Goal: Contribute content: Add original content to the website for others to see

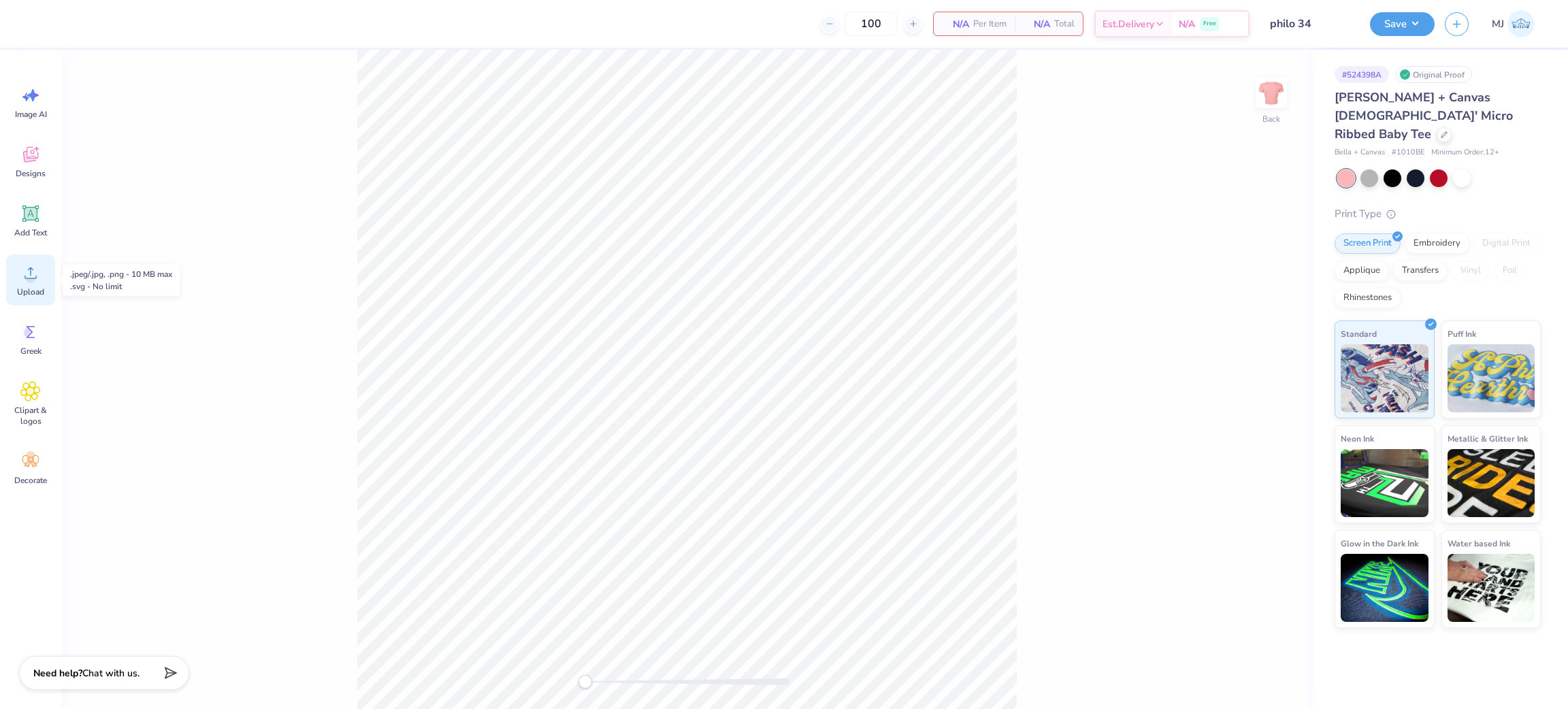
click at [27, 283] on div "Upload" at bounding box center [30, 280] width 49 height 51
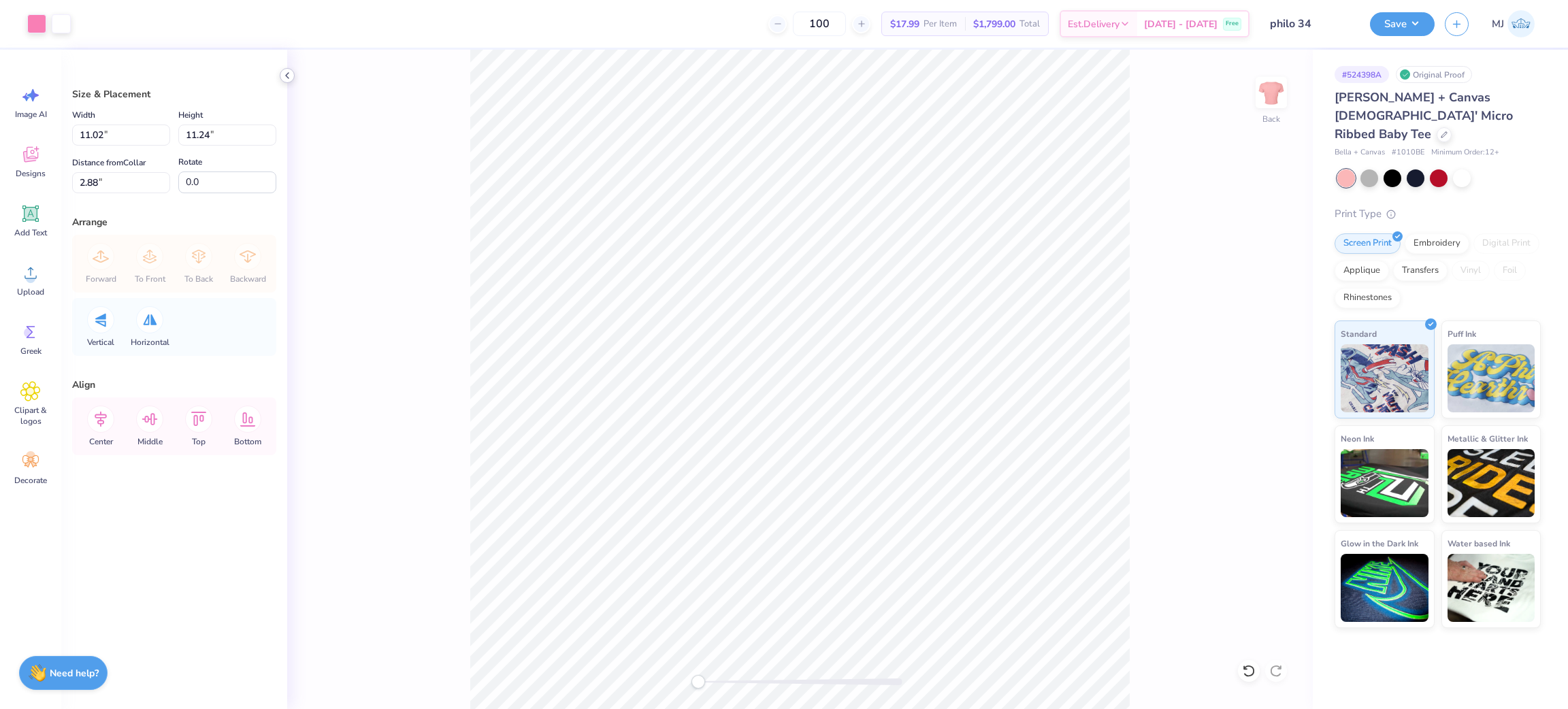
click at [290, 73] on icon at bounding box center [286, 75] width 11 height 11
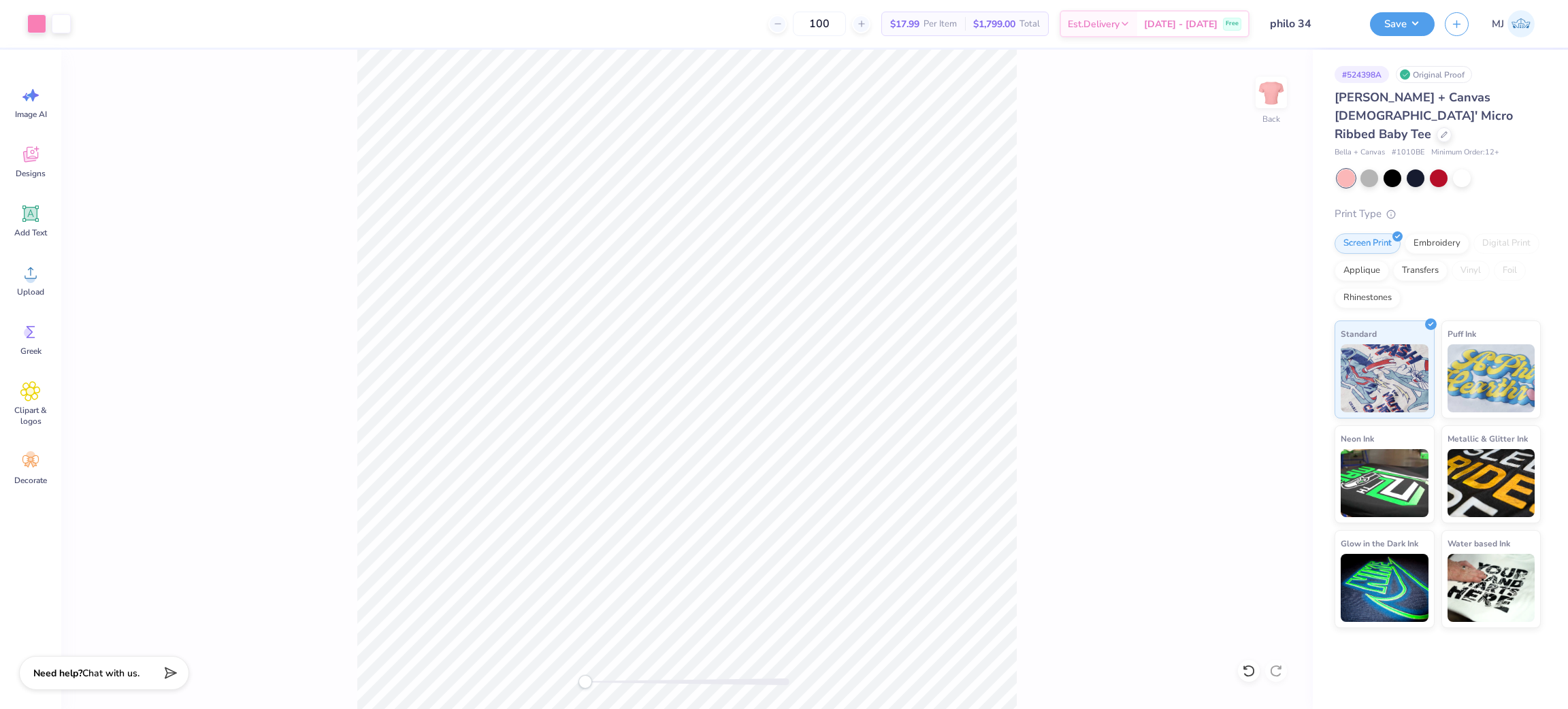
click at [1251, 264] on div "Back" at bounding box center [687, 379] width 1251 height 659
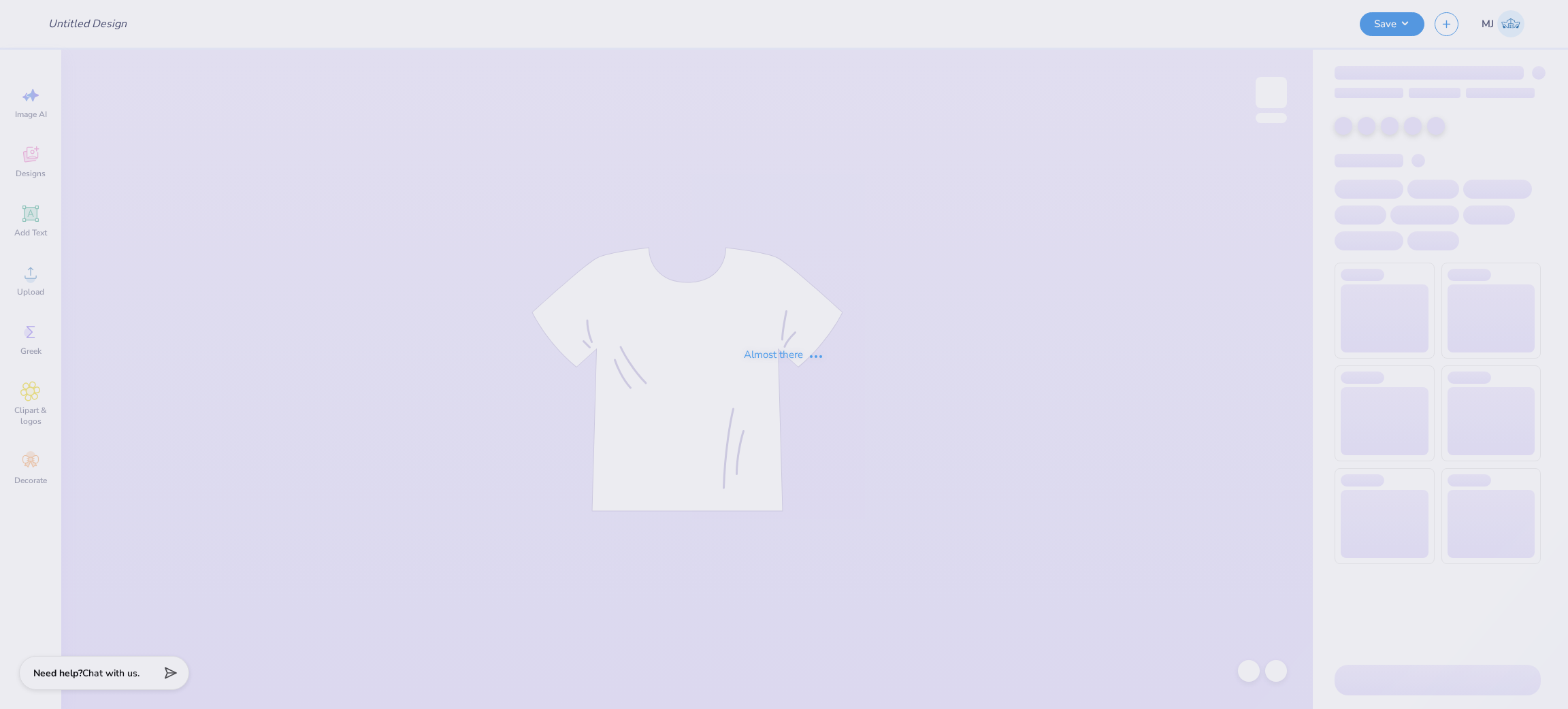
type input "philo 34"
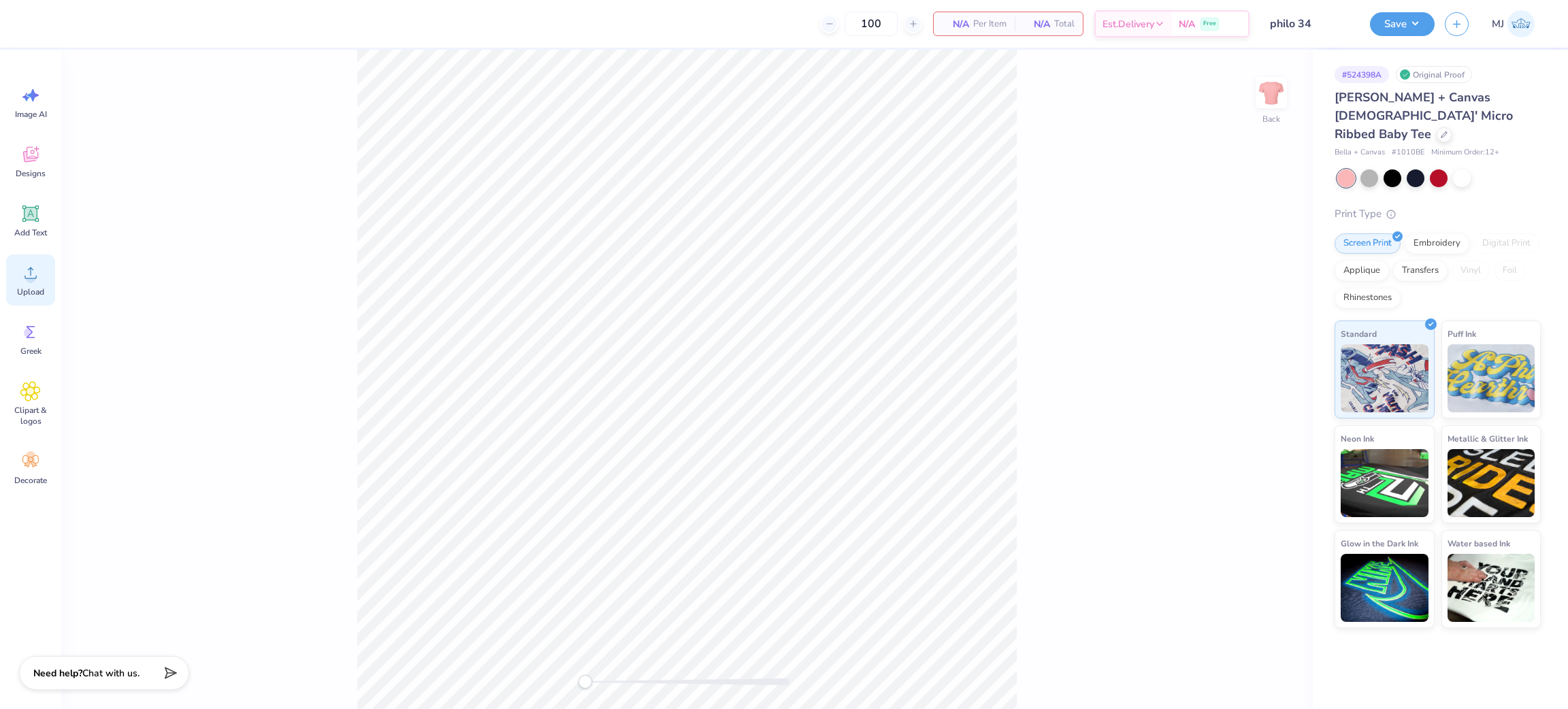
click at [39, 280] on icon at bounding box center [30, 273] width 20 height 20
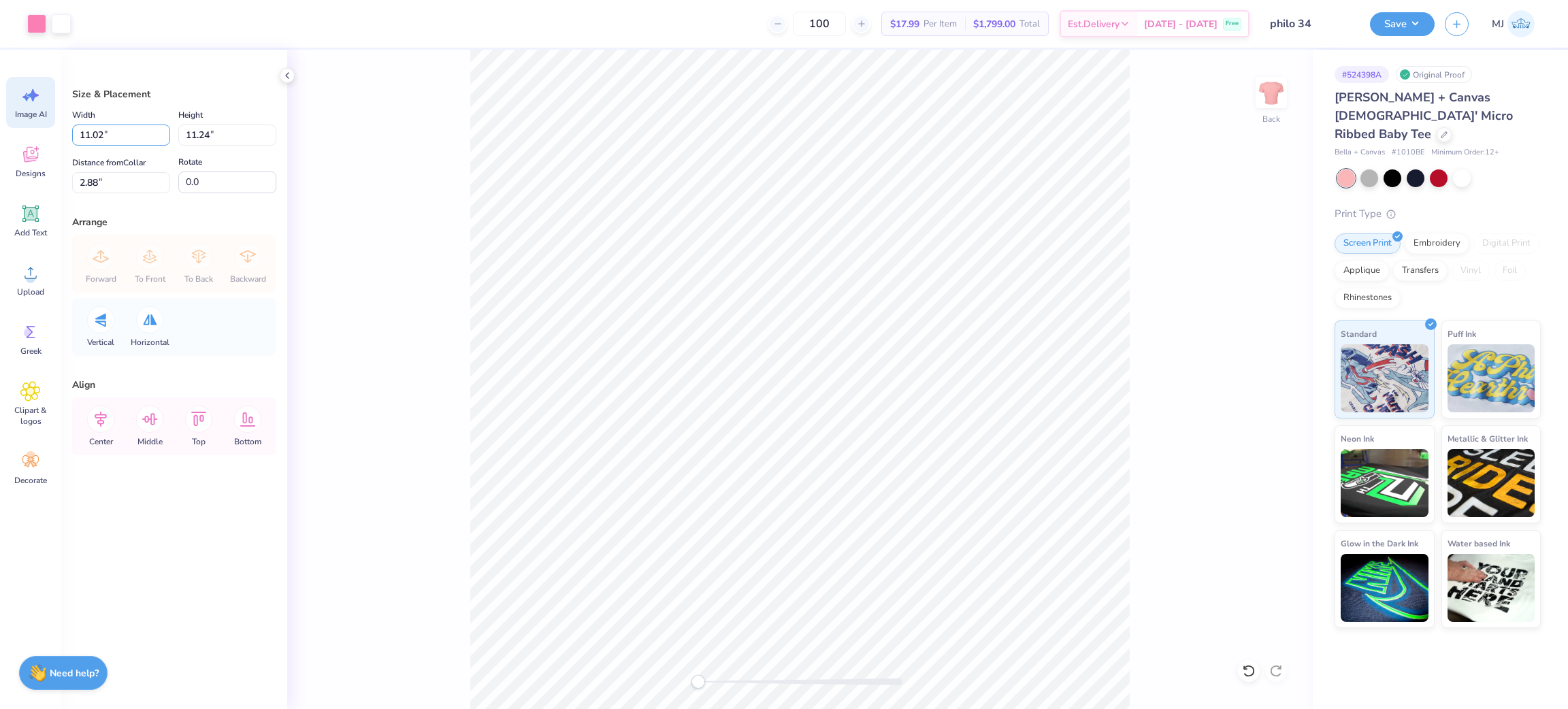
drag, startPoint x: 142, startPoint y: 136, endPoint x: 27, endPoint y: 120, distance: 116.1
click at [27, 120] on div "Art colors 100 $17.99 Per Item $1,799.00 Total Est. Delivery Oct 6 - 9 Free Des…" at bounding box center [784, 354] width 1568 height 709
type input "9.00"
type input "9.18"
drag, startPoint x: 128, startPoint y: 183, endPoint x: 62, endPoint y: 183, distance: 66.0
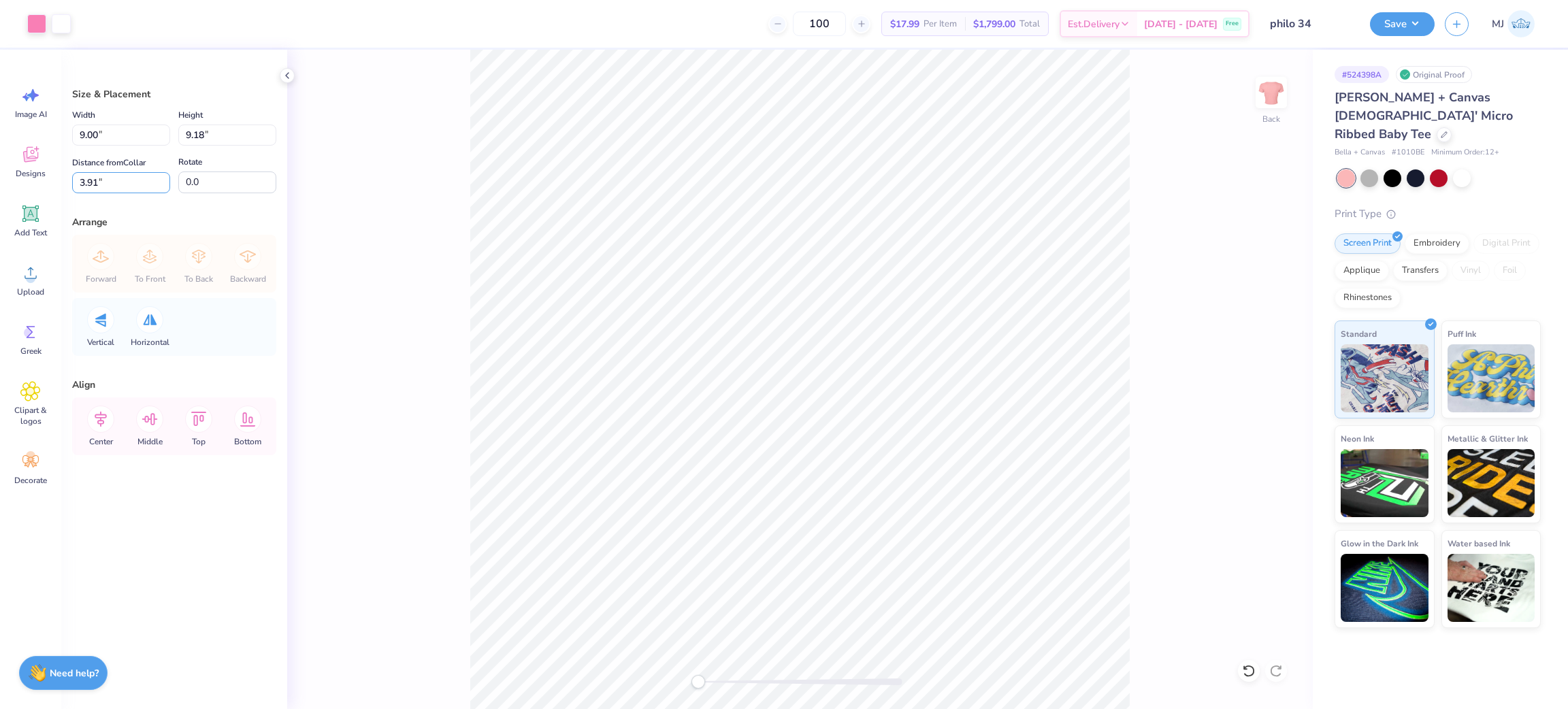
click at [62, 183] on div "Size & Placement Width 9.00 9.00 " Height 9.18 9.18 " Distance from Collar 3.91…" at bounding box center [174, 379] width 226 height 659
type input "3"
click at [98, 418] on icon at bounding box center [100, 420] width 13 height 16
click at [1414, 28] on button "Save" at bounding box center [1402, 21] width 64 height 23
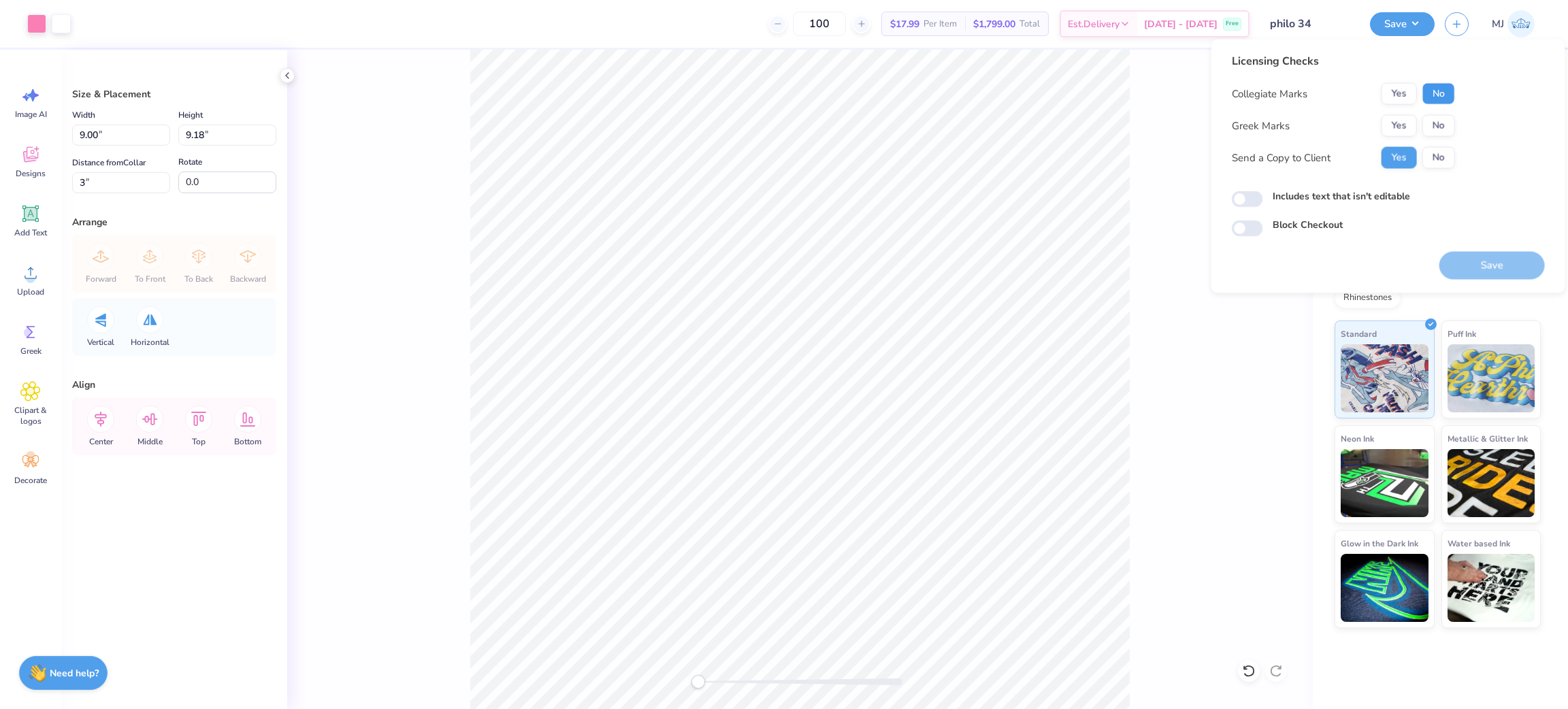
click at [1440, 96] on button "No" at bounding box center [1439, 93] width 33 height 21
click at [1394, 129] on button "Yes" at bounding box center [1400, 126] width 35 height 21
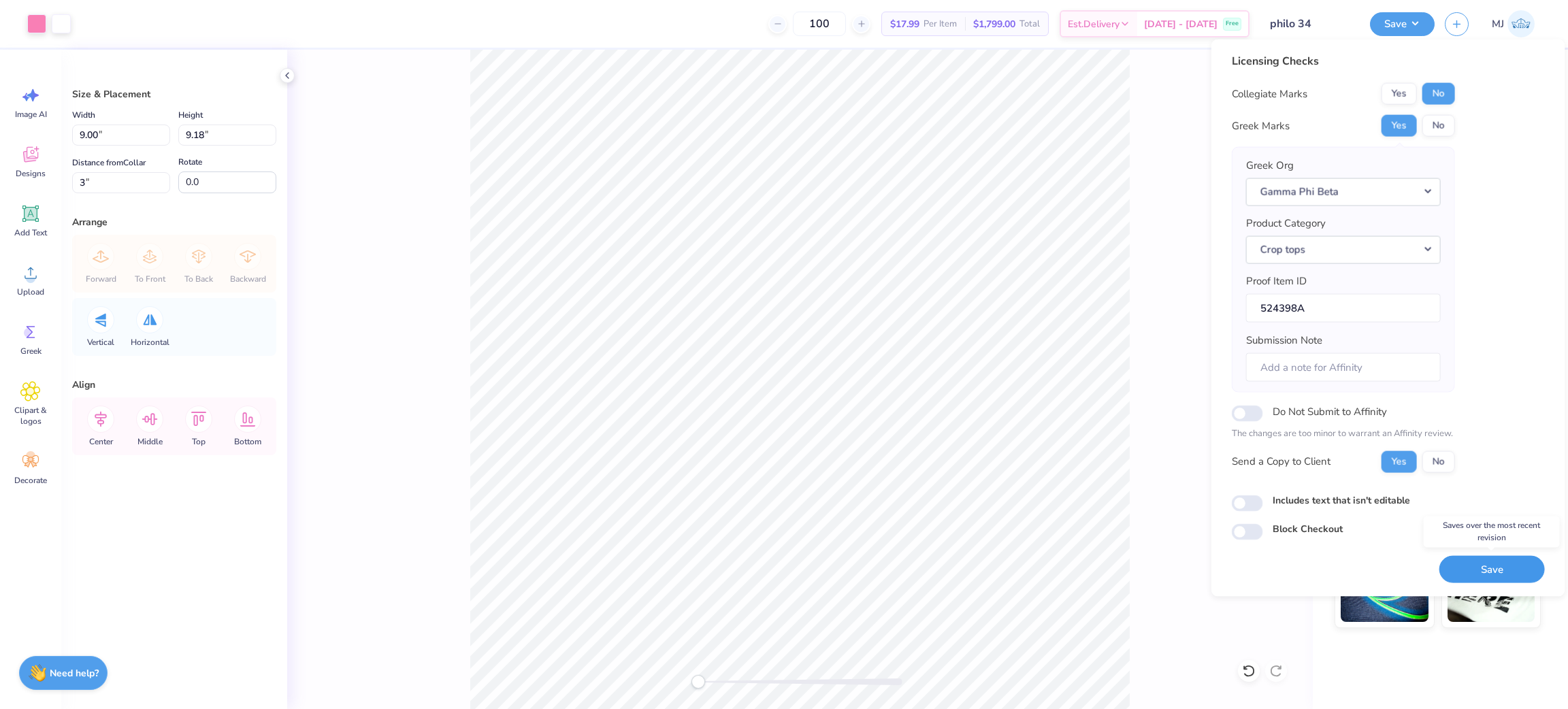
click at [1473, 571] on button "Save" at bounding box center [1492, 569] width 105 height 28
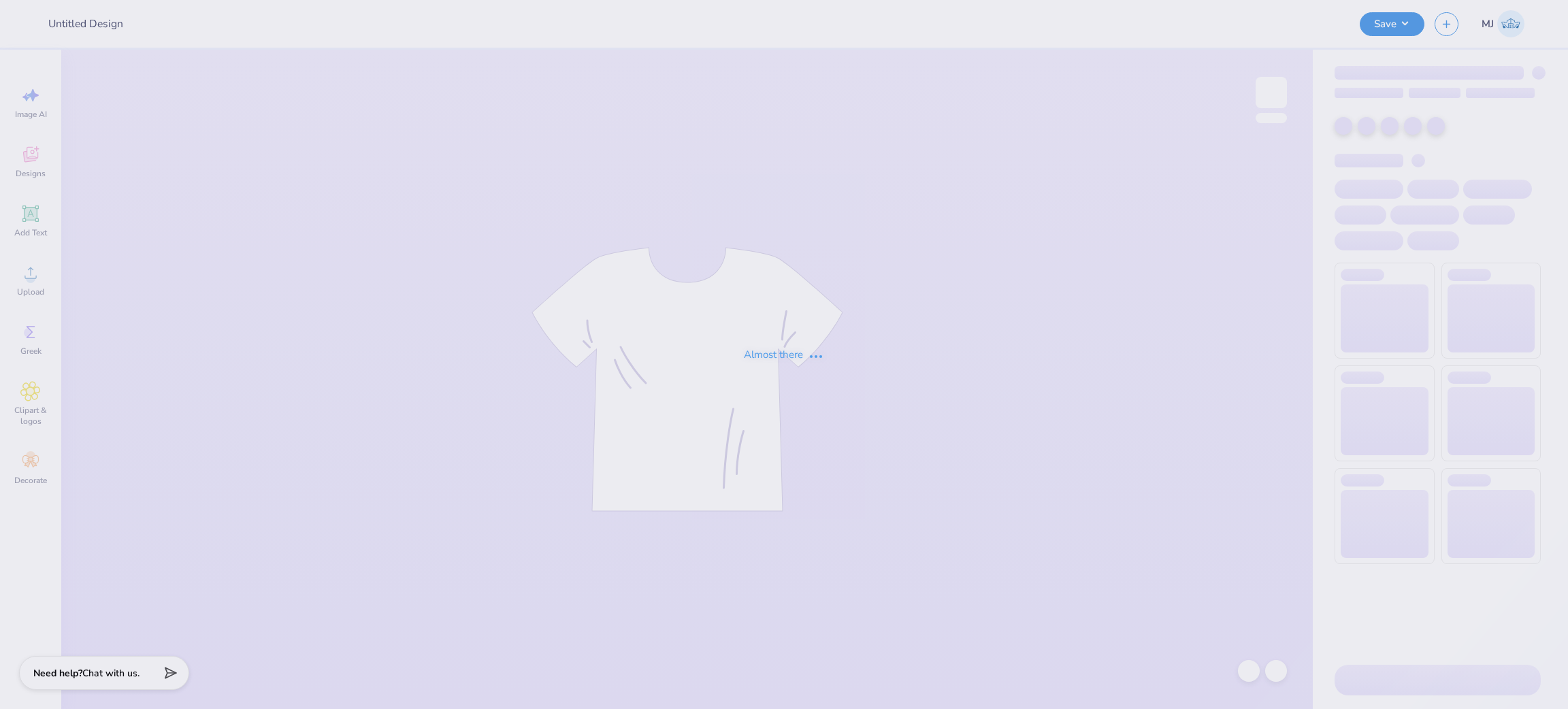
type input "Panhel Merch"
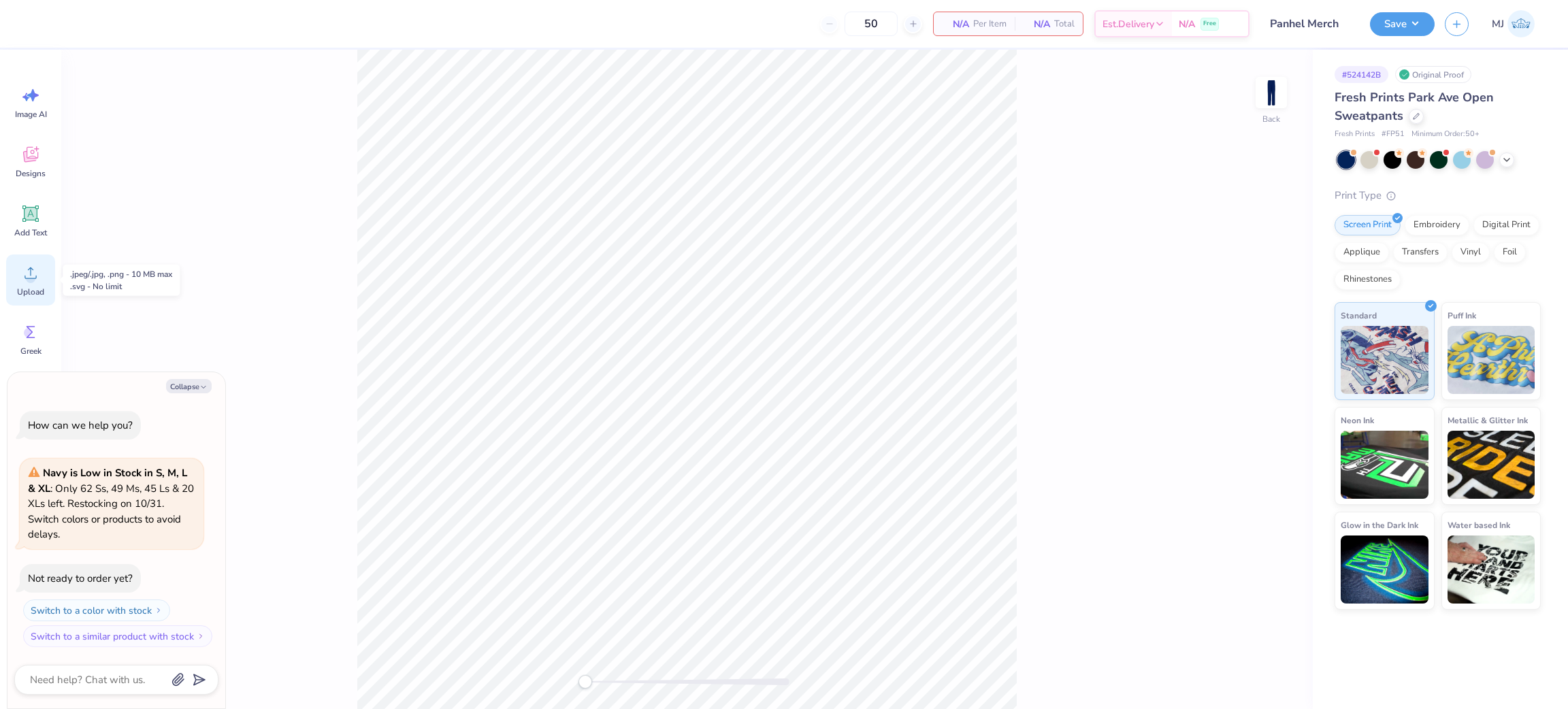
click at [30, 289] on span "Upload" at bounding box center [30, 291] width 27 height 11
click at [19, 277] on div "Upload" at bounding box center [30, 280] width 49 height 51
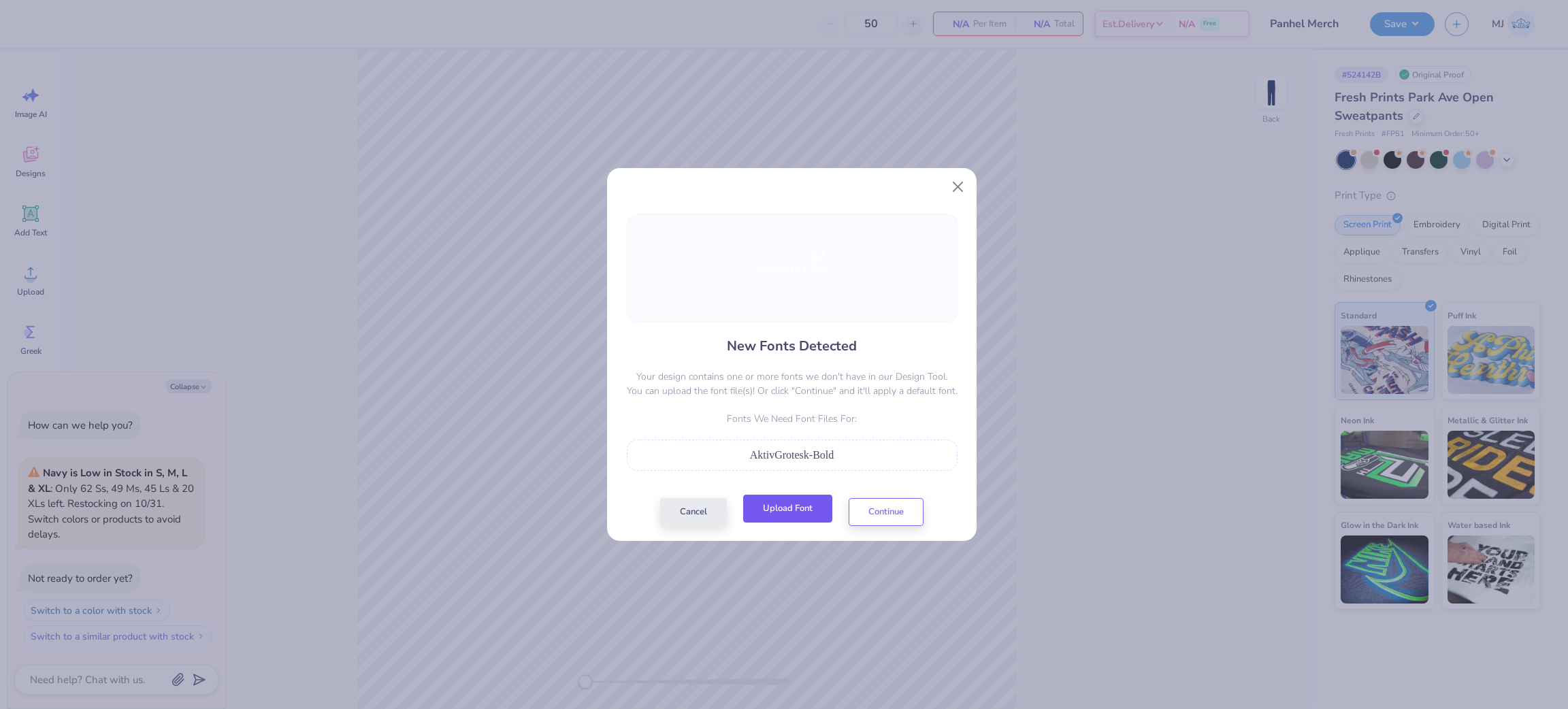
click at [790, 517] on button "Upload Font" at bounding box center [788, 508] width 90 height 28
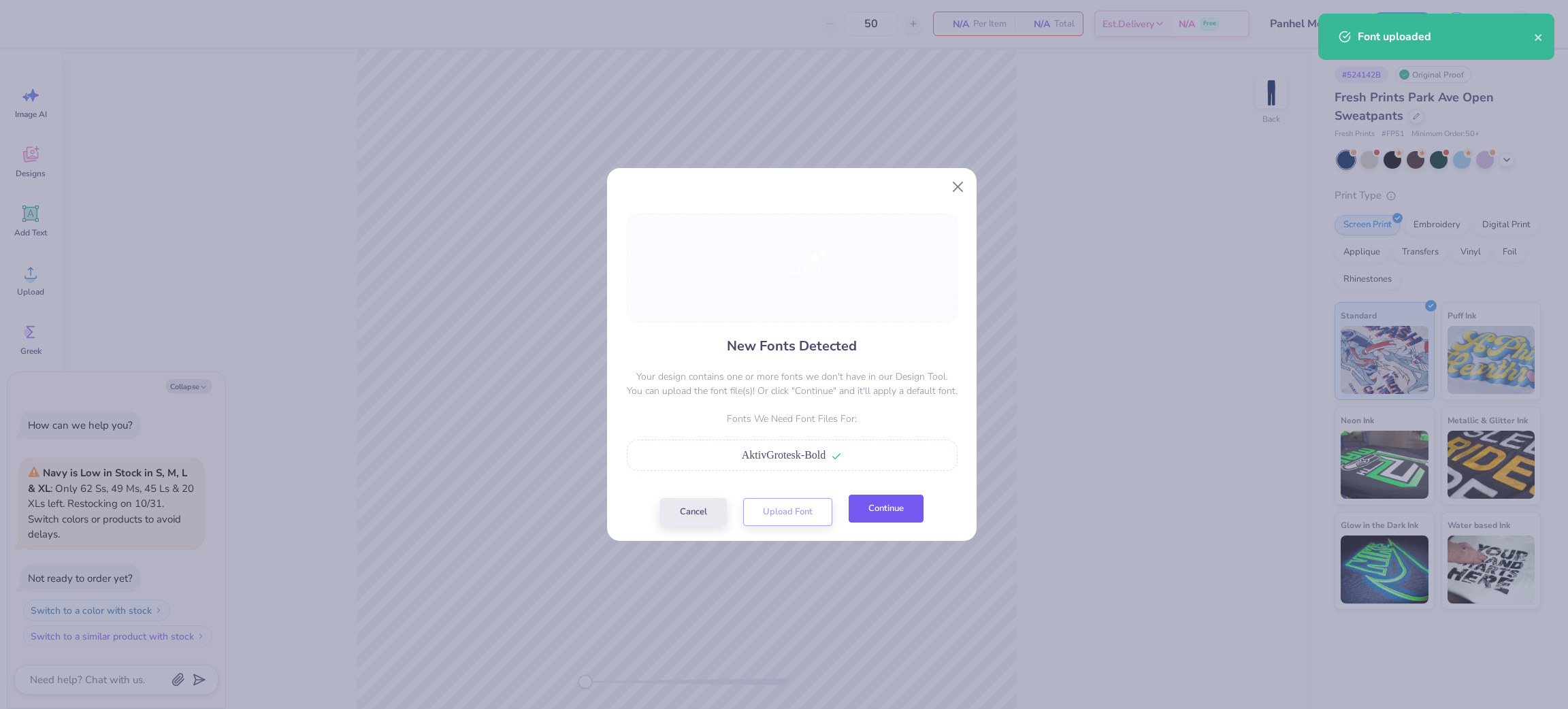
click at [867, 513] on button "Continue" at bounding box center [885, 508] width 75 height 28
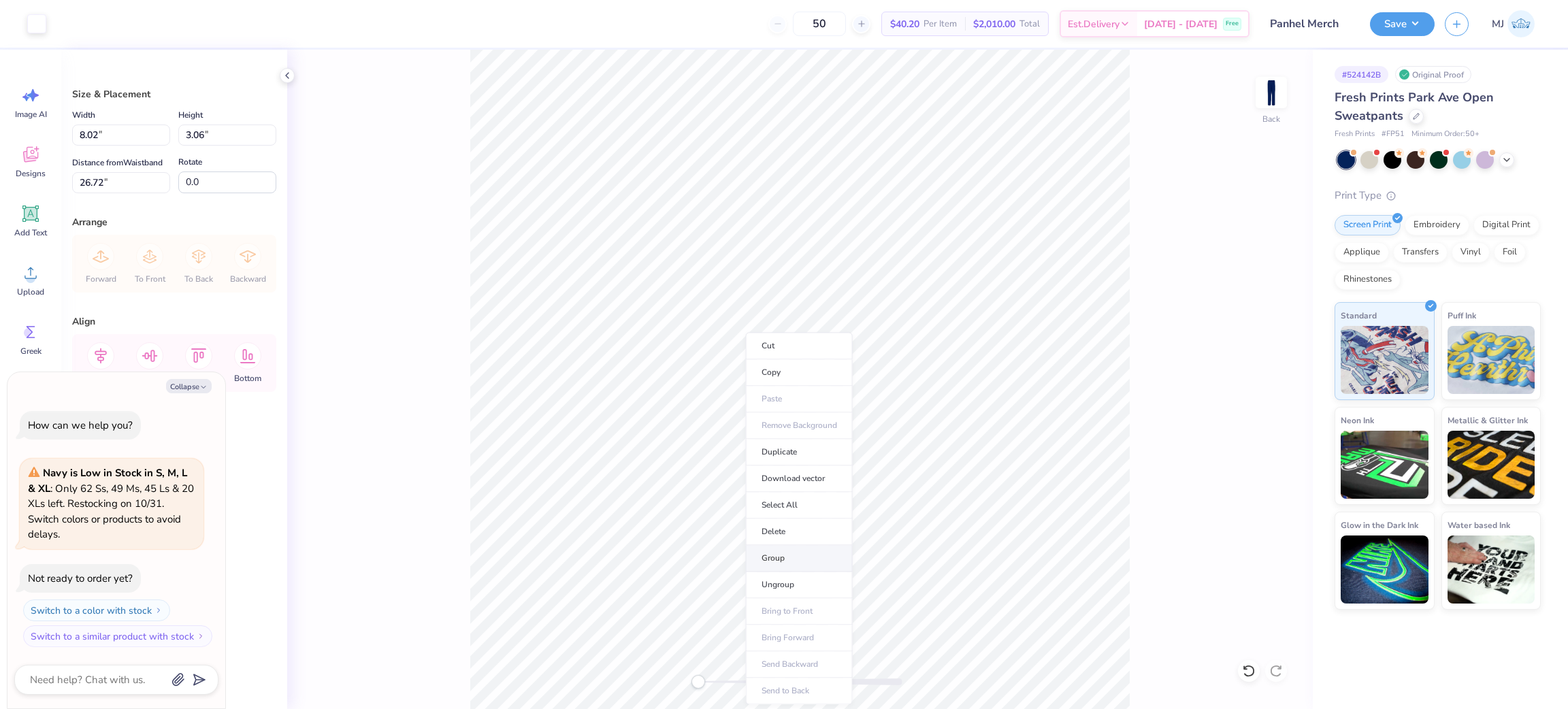
click at [793, 555] on li "Group" at bounding box center [800, 558] width 107 height 26
type textarea "x"
drag, startPoint x: 137, startPoint y: 141, endPoint x: 0, endPoint y: 116, distance: 139.3
click at [0, 116] on div "Art colors 50 $40.20 Per Item $2,010.00 Total Est. Delivery [DATE] - [DATE] Fre…" at bounding box center [784, 354] width 1568 height 709
type input "5"
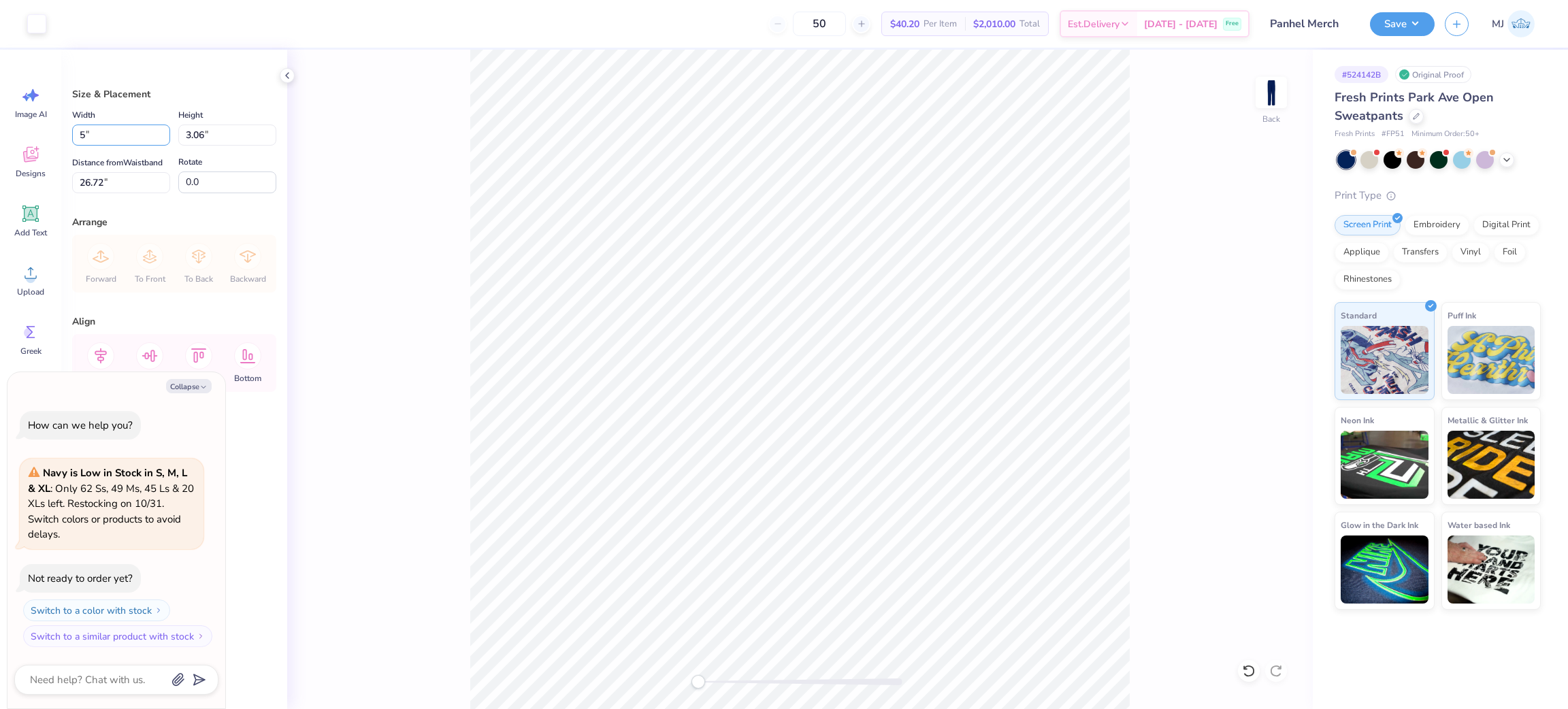
type textarea "x"
type input "5.00"
type input "1.91"
drag, startPoint x: 16, startPoint y: 175, endPoint x: 0, endPoint y: 174, distance: 16.0
click at [0, 174] on div "Art colors 50 $40.20 Per Item $2,010.00 Total Est. Delivery Oct 6 - 9 Free Desi…" at bounding box center [784, 354] width 1568 height 709
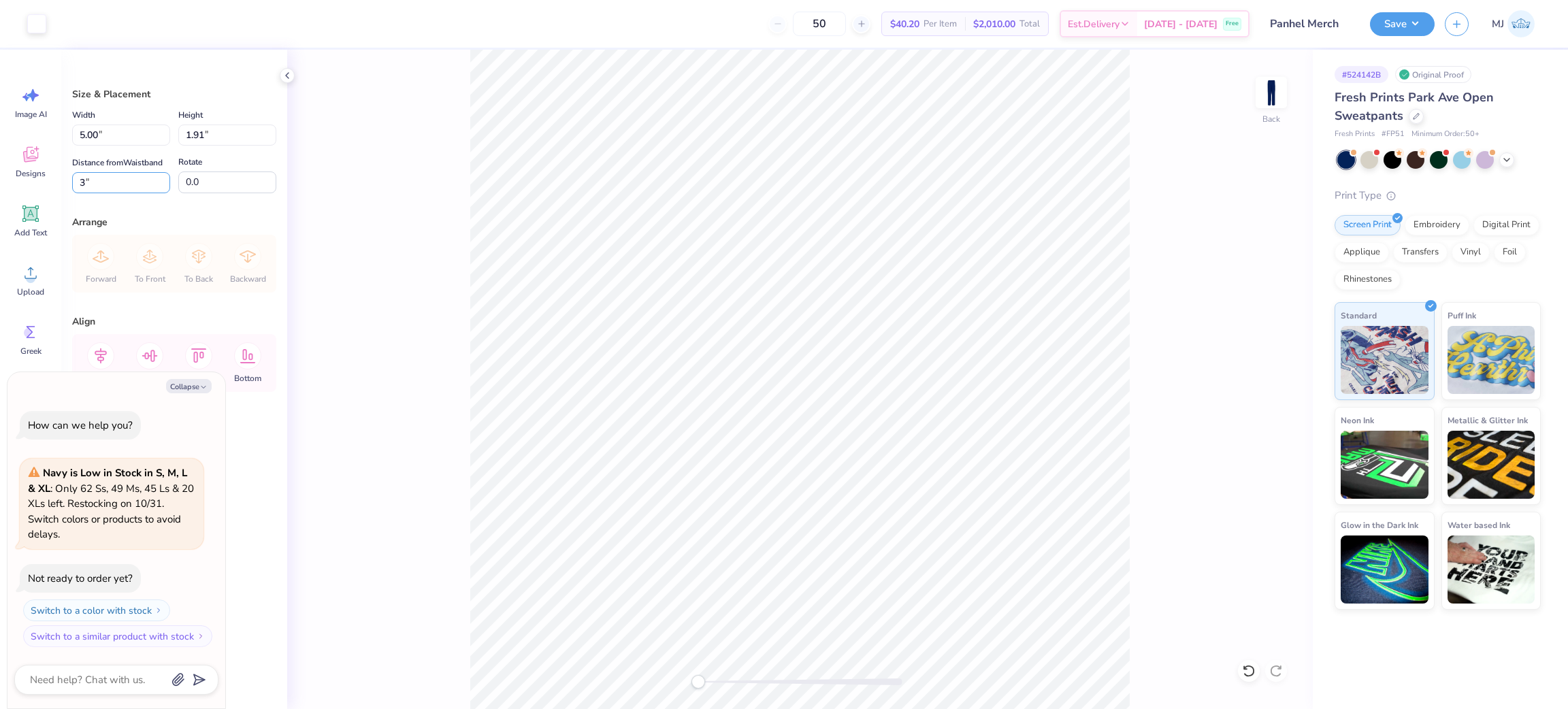
type input "3"
click at [200, 383] on icon "button" at bounding box center [204, 387] width 8 height 8
type textarea "x"
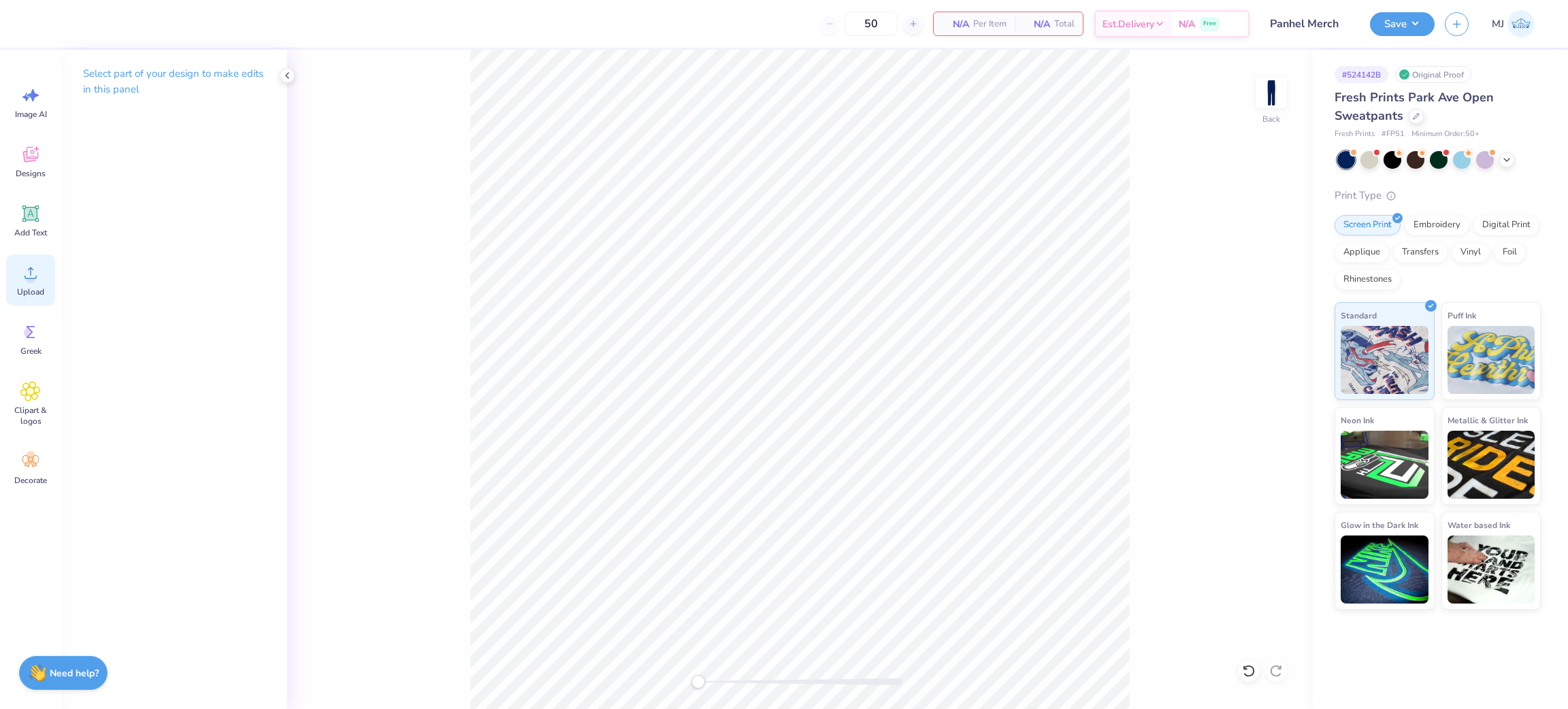
click at [21, 274] on icon at bounding box center [30, 273] width 20 height 20
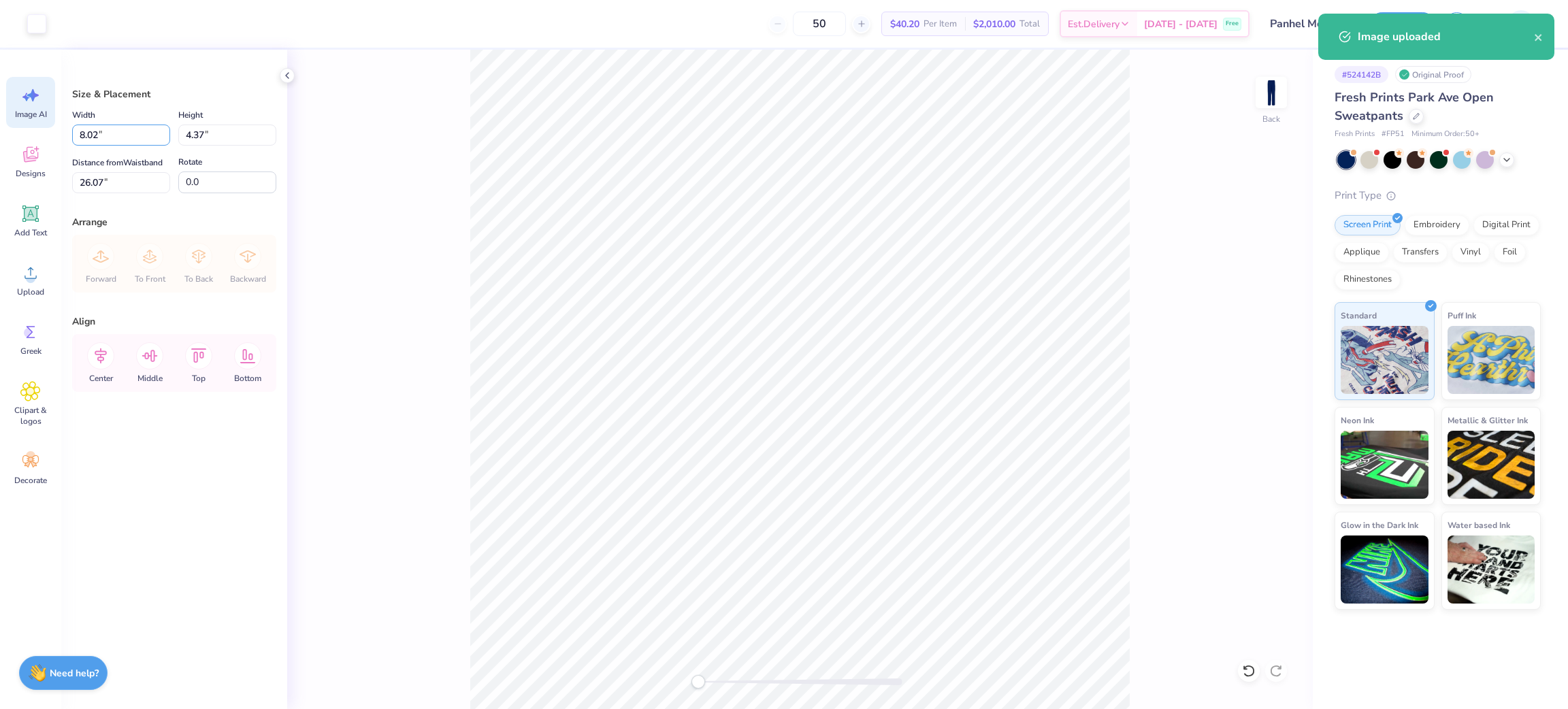
drag, startPoint x: 130, startPoint y: 134, endPoint x: 37, endPoint y: 127, distance: 93.3
click at [37, 127] on div "Art colors 50 $40.20 Per Item $2,010.00 Total Est. Delivery Oct 6 - 9 Free Desi…" at bounding box center [784, 354] width 1568 height 709
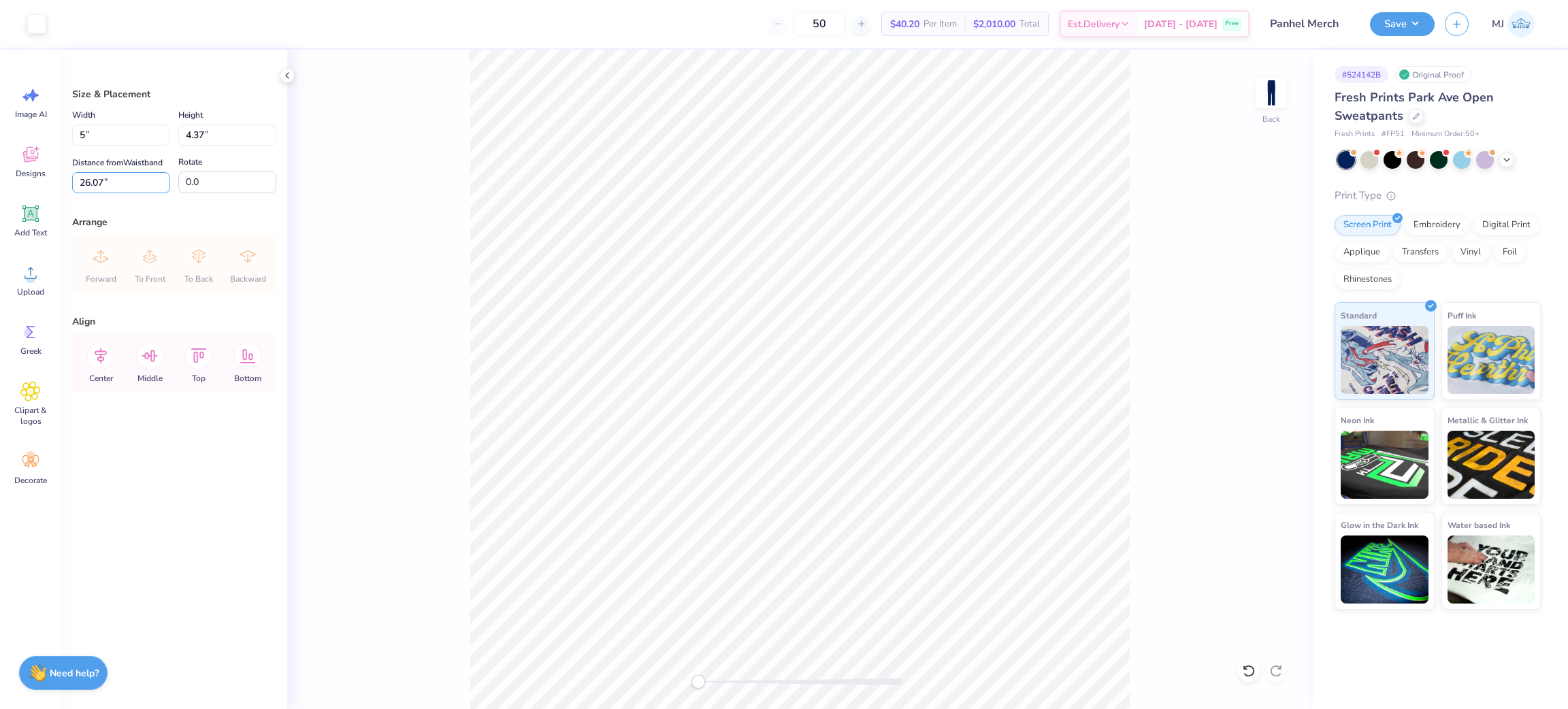
type input "5.00"
type input "2.72"
drag, startPoint x: 141, startPoint y: 182, endPoint x: 35, endPoint y: 177, distance: 106.1
click at [35, 177] on div "Art colors 50 $40.20 Per Item $2,010.00 Total Est. Delivery Oct 6 - 9 Free Desi…" at bounding box center [784, 354] width 1568 height 709
type input "3.00"
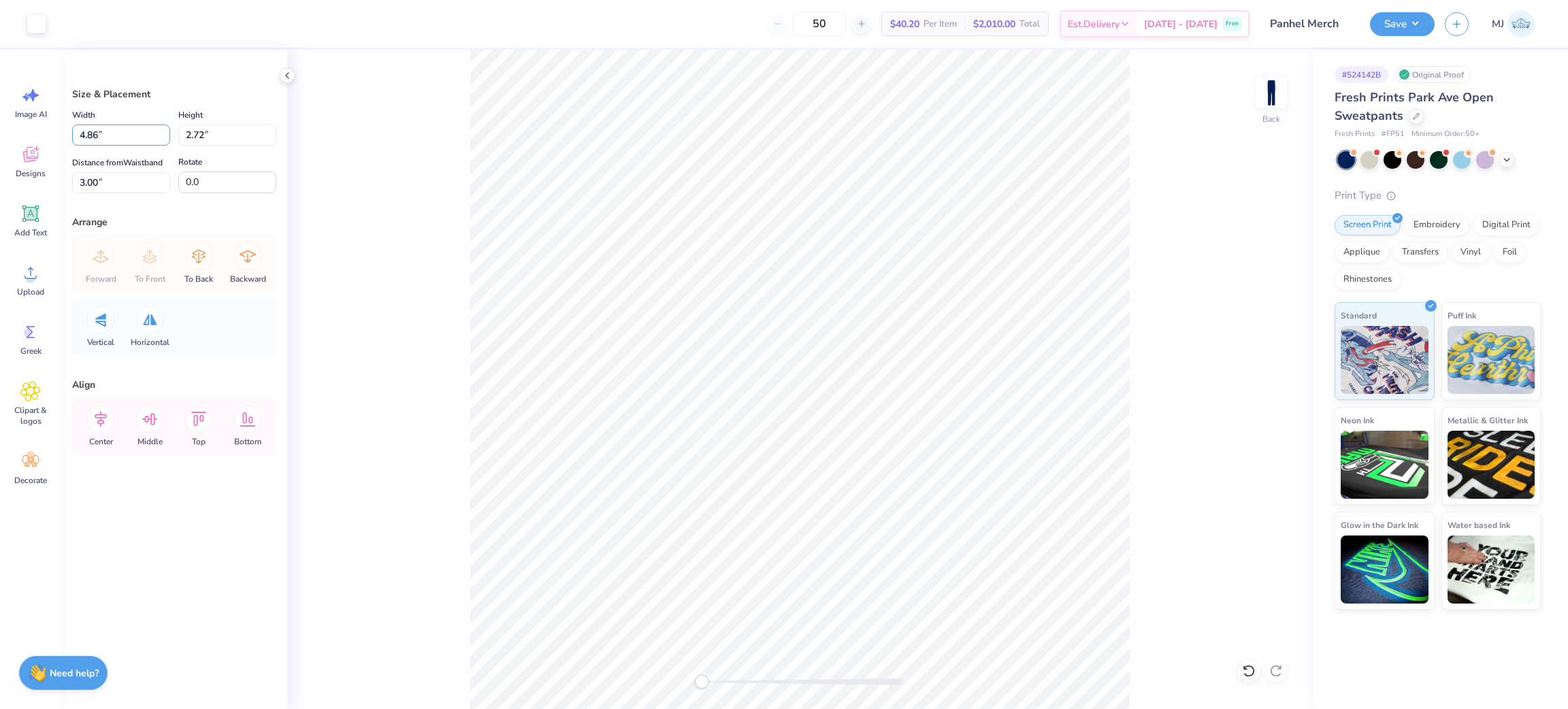
drag, startPoint x: 116, startPoint y: 134, endPoint x: 26, endPoint y: 133, distance: 90.0
click at [26, 133] on div "Art colors 50 $40.20 Per Item $2,010.00 Total Est. Delivery Oct 6 - 9 Free Desi…" at bounding box center [784, 354] width 1568 height 709
type input "6.00"
type input "3.36"
type input "2.68"
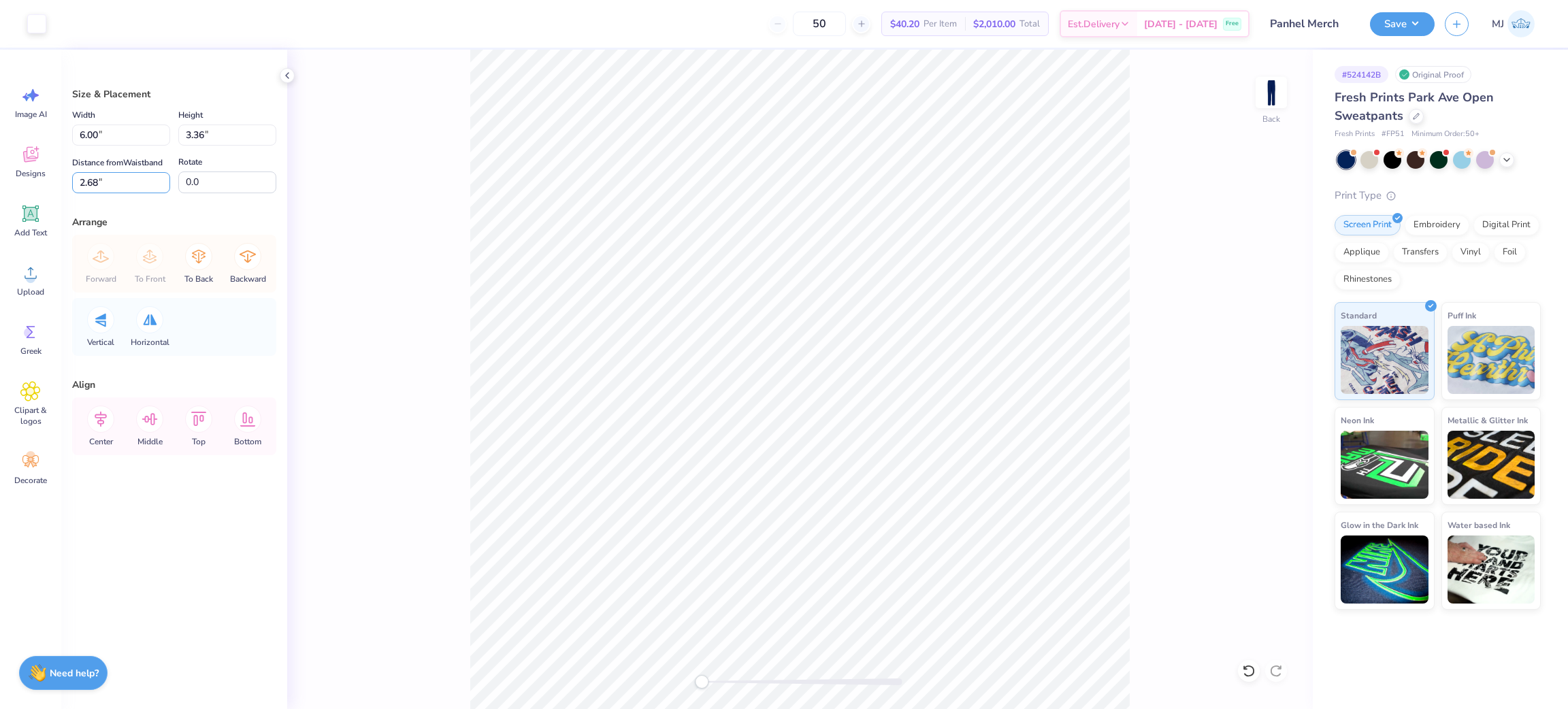
drag, startPoint x: 125, startPoint y: 190, endPoint x: 0, endPoint y: 191, distance: 125.0
click at [0, 191] on div "Art colors 50 $40.20 Per Item $2,010.00 Total Est. Delivery Oct 6 - 9 Free Desi…" at bounding box center [784, 354] width 1568 height 709
type input "3"
click at [326, 139] on div "Back" at bounding box center [800, 379] width 1026 height 659
click at [1410, 23] on button "Save" at bounding box center [1402, 21] width 64 height 23
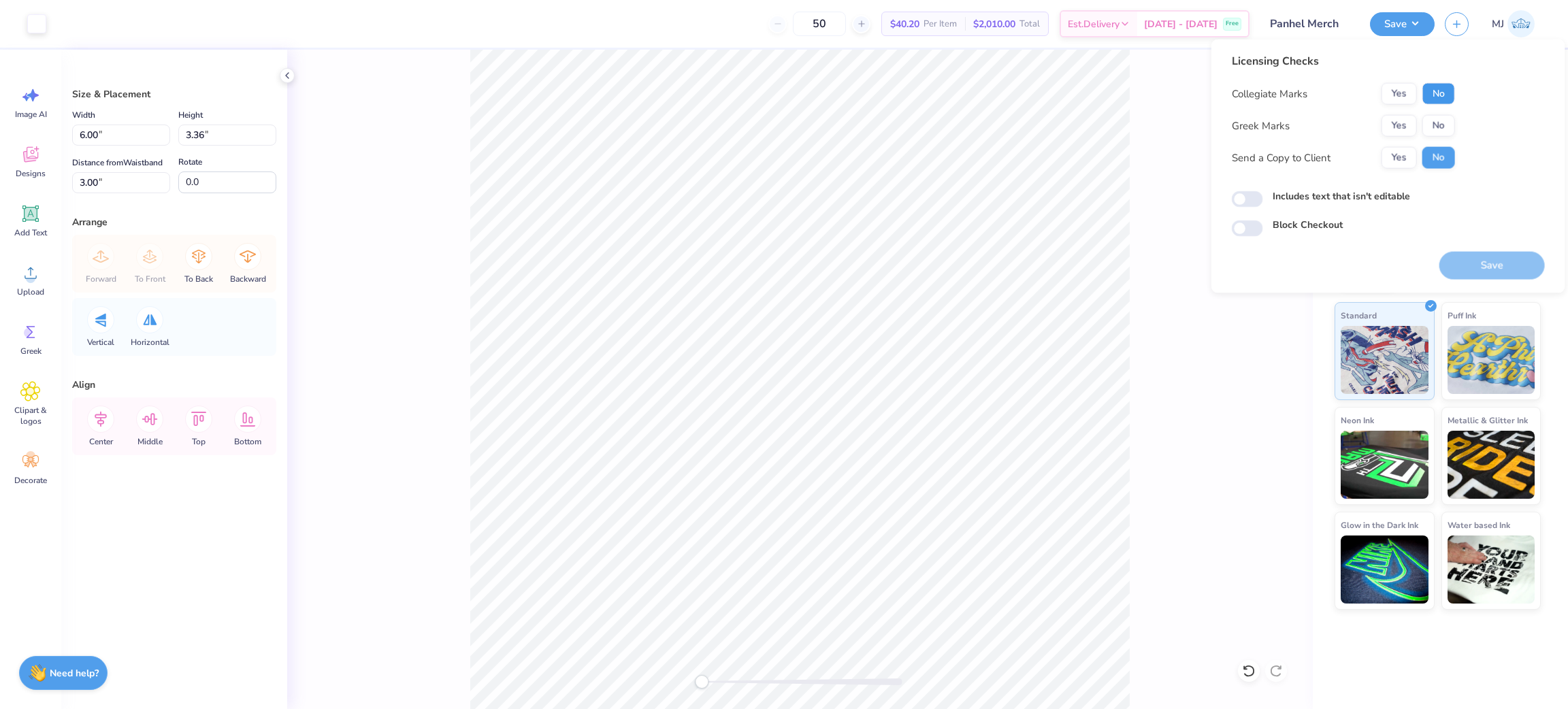
click at [1423, 100] on button "No" at bounding box center [1439, 93] width 33 height 21
click at [1393, 126] on button "Yes" at bounding box center [1400, 126] width 35 height 21
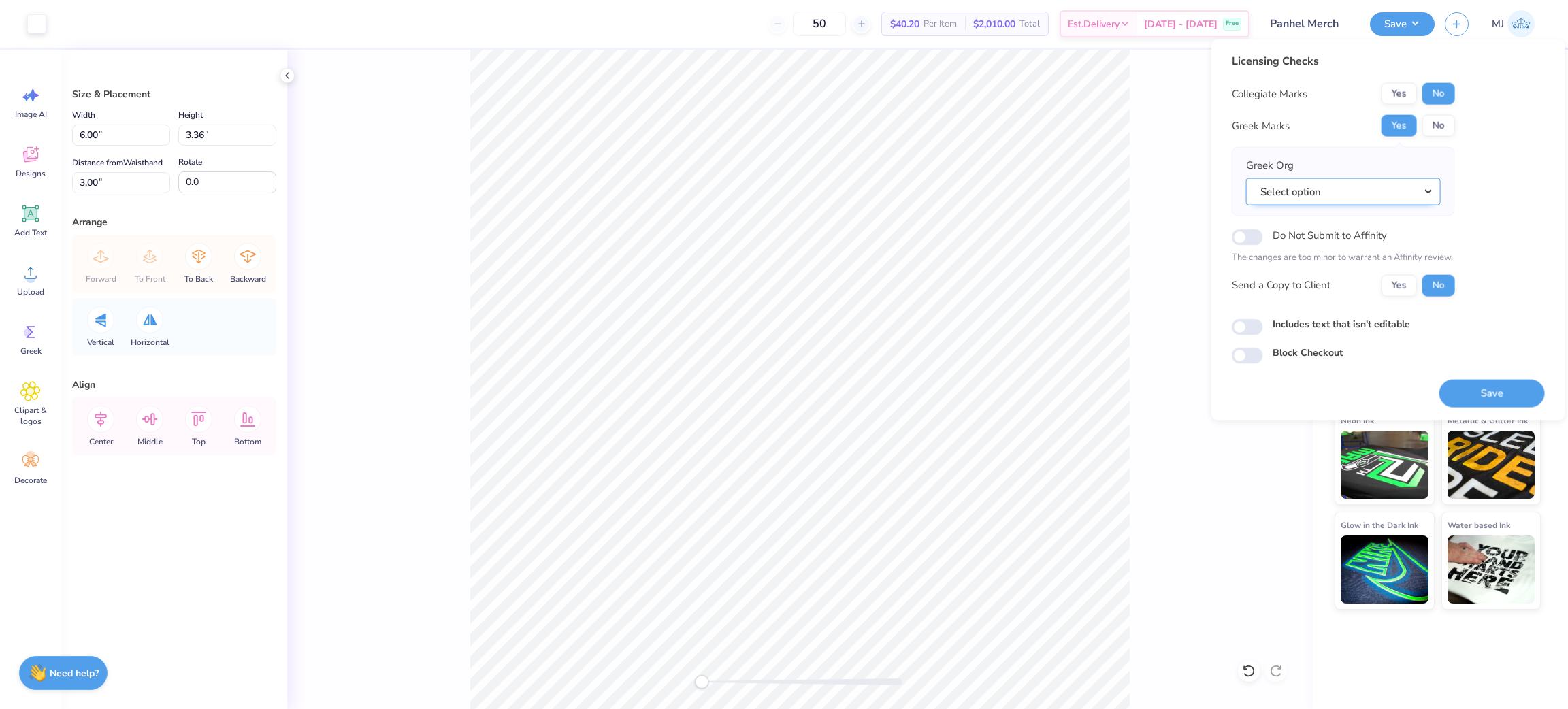
click at [1339, 199] on button "Select option" at bounding box center [1344, 191] width 195 height 28
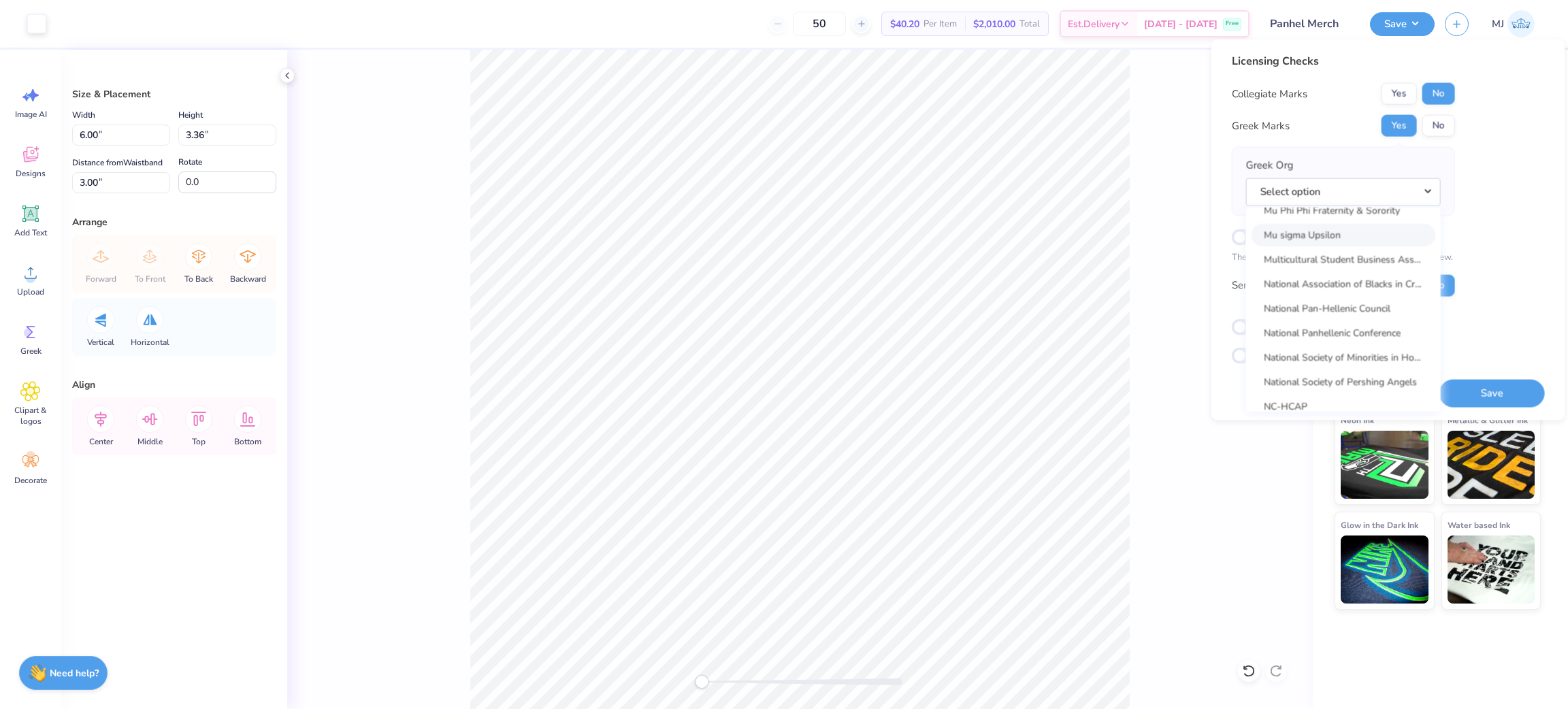
scroll to position [6305, 0]
click at [1336, 332] on link "National Panhellenic Conference" at bounding box center [1343, 337] width 184 height 22
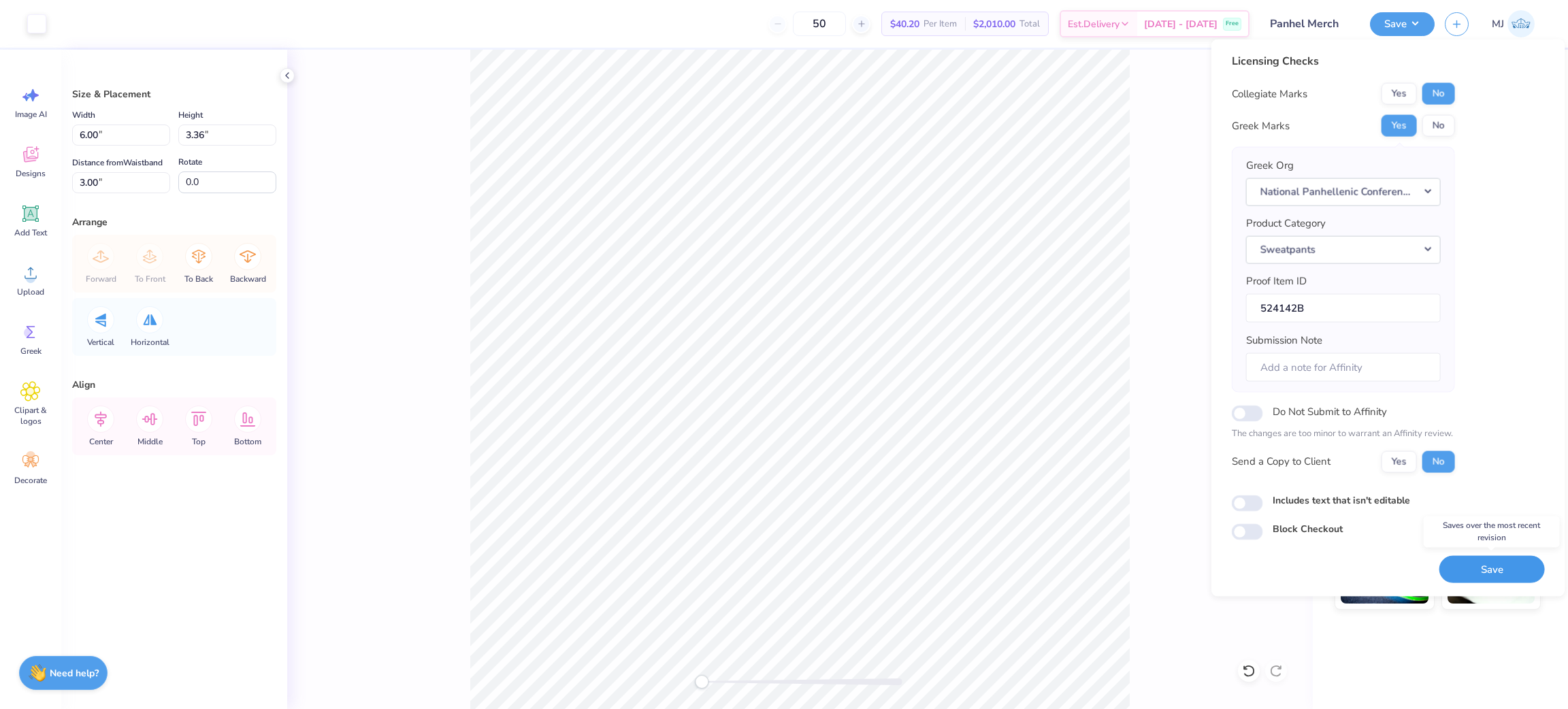
click at [1490, 571] on button "Save" at bounding box center [1492, 569] width 105 height 28
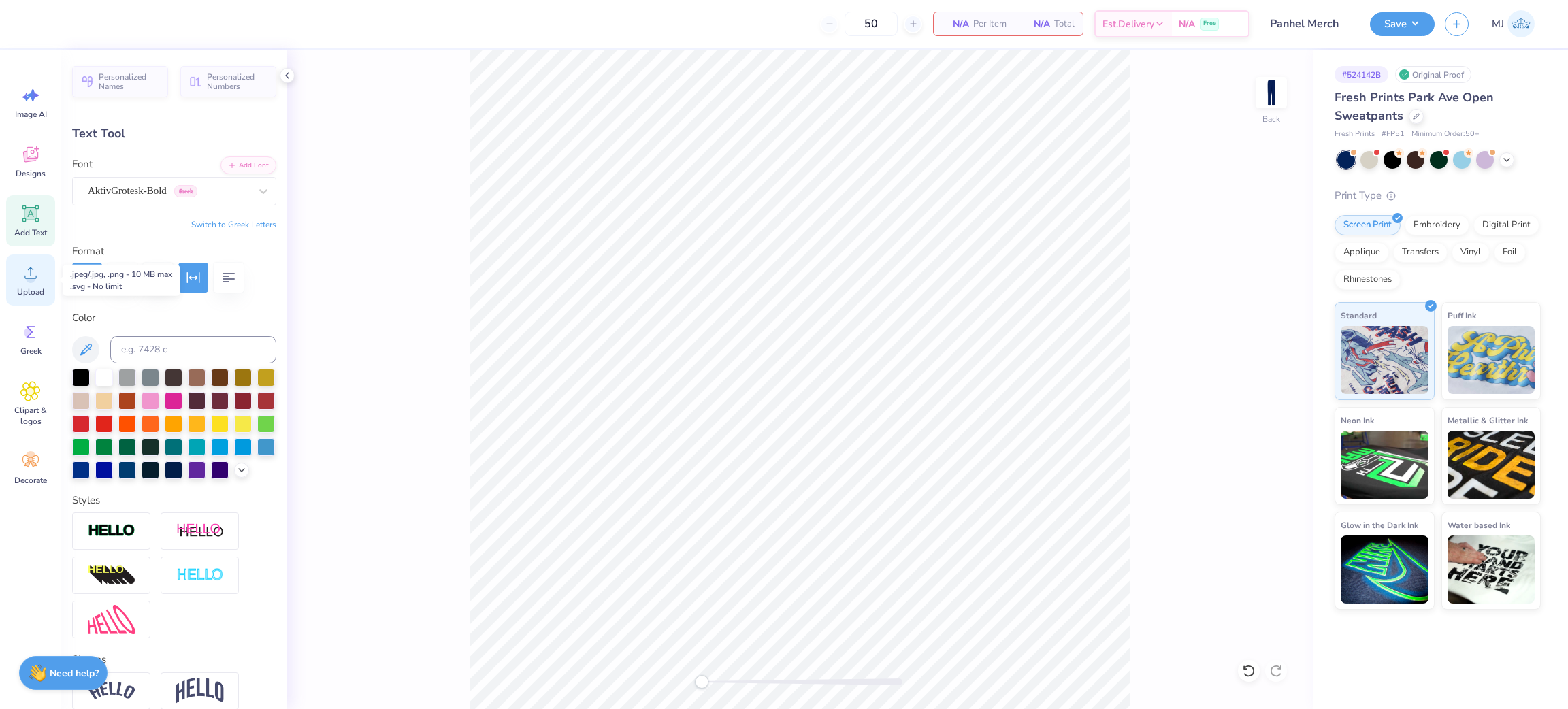
click at [13, 297] on div "Upload" at bounding box center [30, 280] width 49 height 51
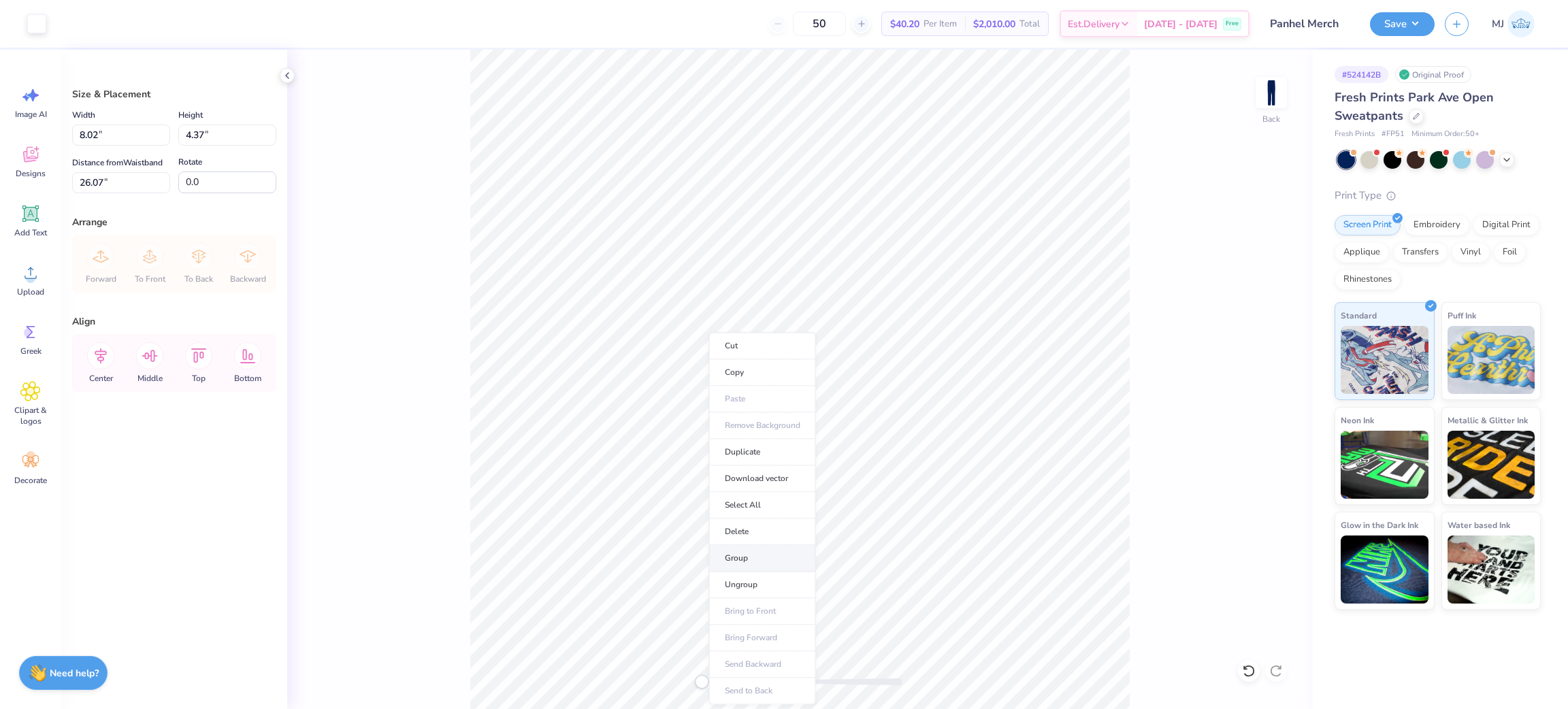
click at [757, 555] on li "Group" at bounding box center [763, 558] width 107 height 26
drag, startPoint x: 114, startPoint y: 141, endPoint x: 43, endPoint y: 142, distance: 71.0
click at [43, 142] on div "Art colors 50 $40.20 Per Item $2,010.00 Total Est. Delivery Oct 6 - 9 Free Desi…" at bounding box center [784, 354] width 1568 height 709
type input "6.00"
type input "3.27"
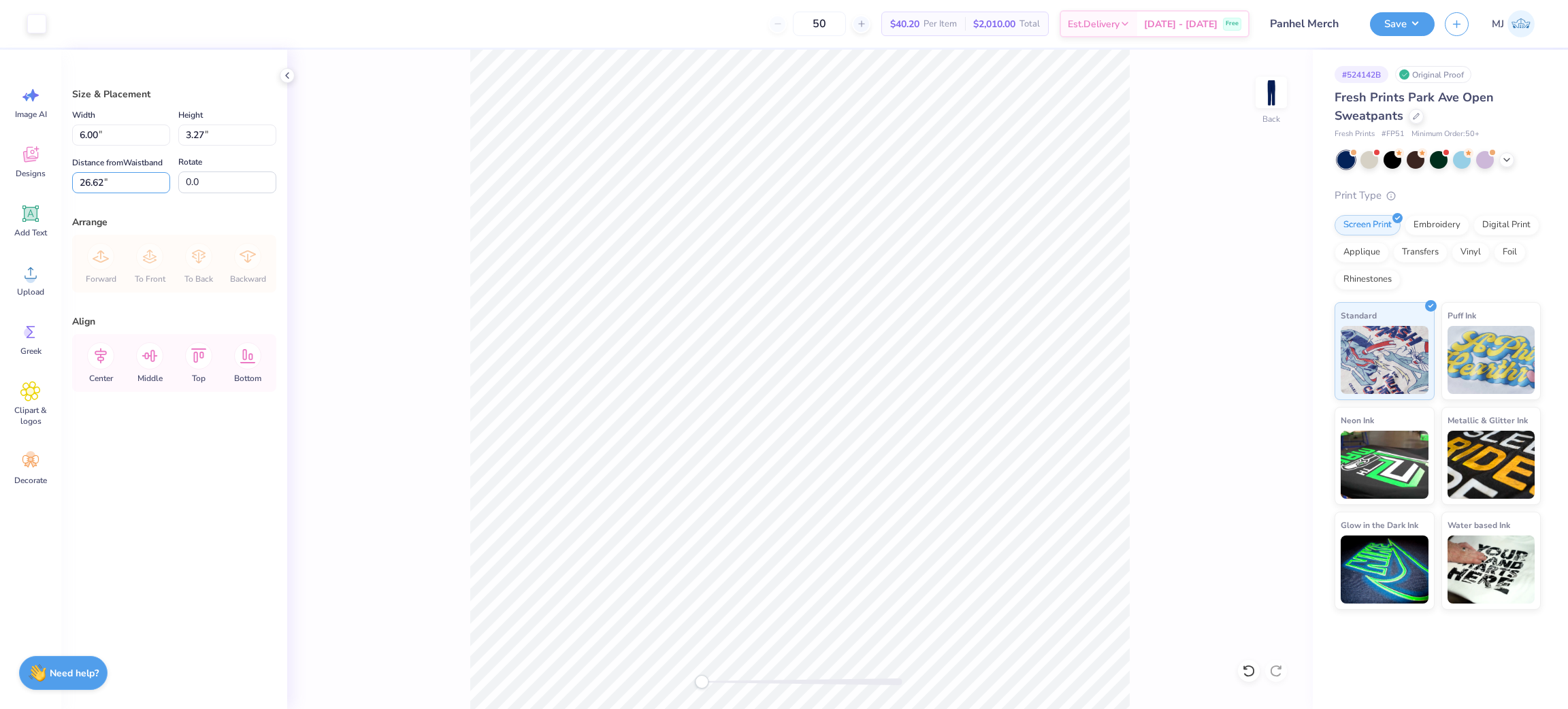
drag, startPoint x: 135, startPoint y: 184, endPoint x: 30, endPoint y: 188, distance: 105.1
click at [30, 188] on div "Art colors 50 $40.20 Per Item $2,010.00 Total Est. Delivery Oct 6 - 9 Free Desi…" at bounding box center [784, 354] width 1568 height 709
type input "3"
click at [1400, 23] on button "Save" at bounding box center [1402, 21] width 64 height 23
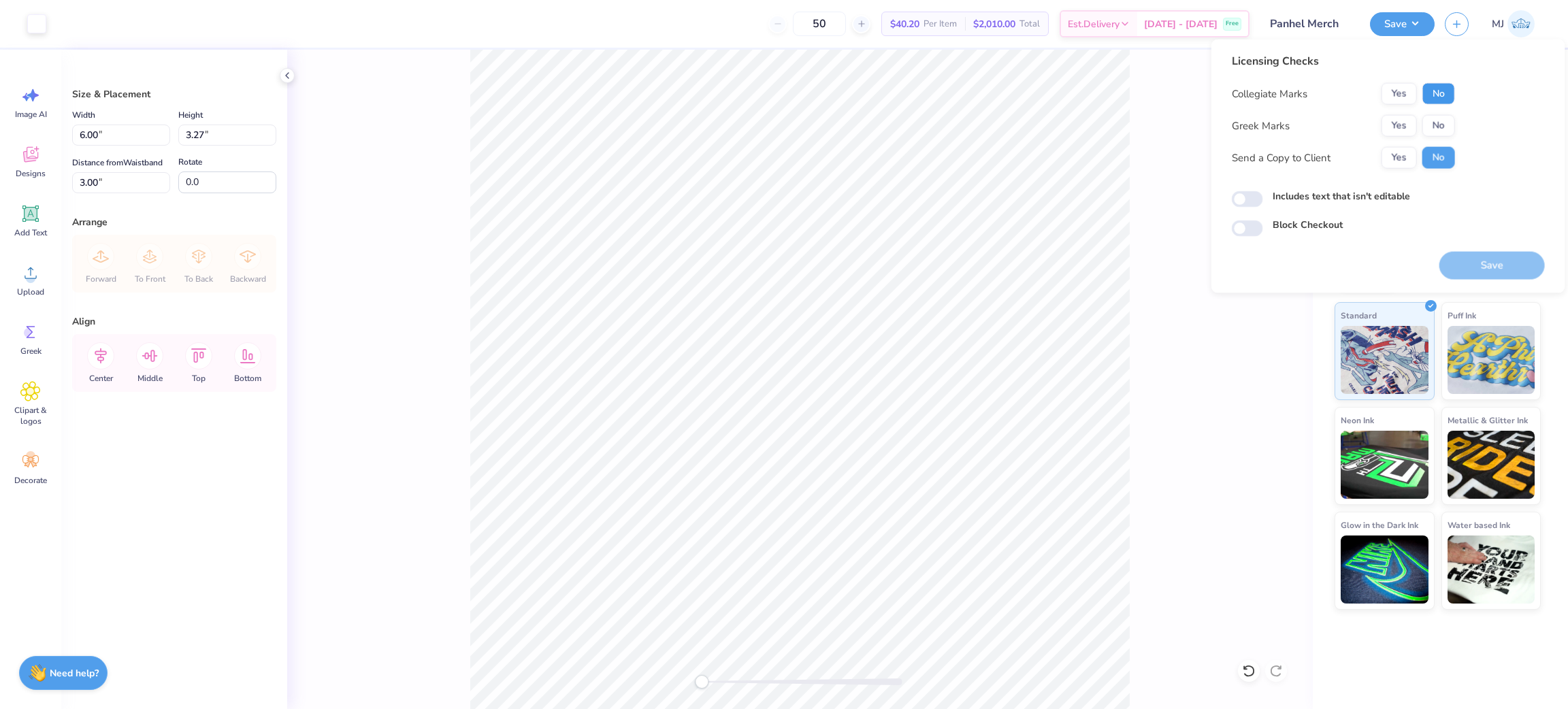
click at [1435, 96] on button "No" at bounding box center [1439, 93] width 33 height 21
click at [1409, 121] on button "Yes" at bounding box center [1400, 126] width 35 height 21
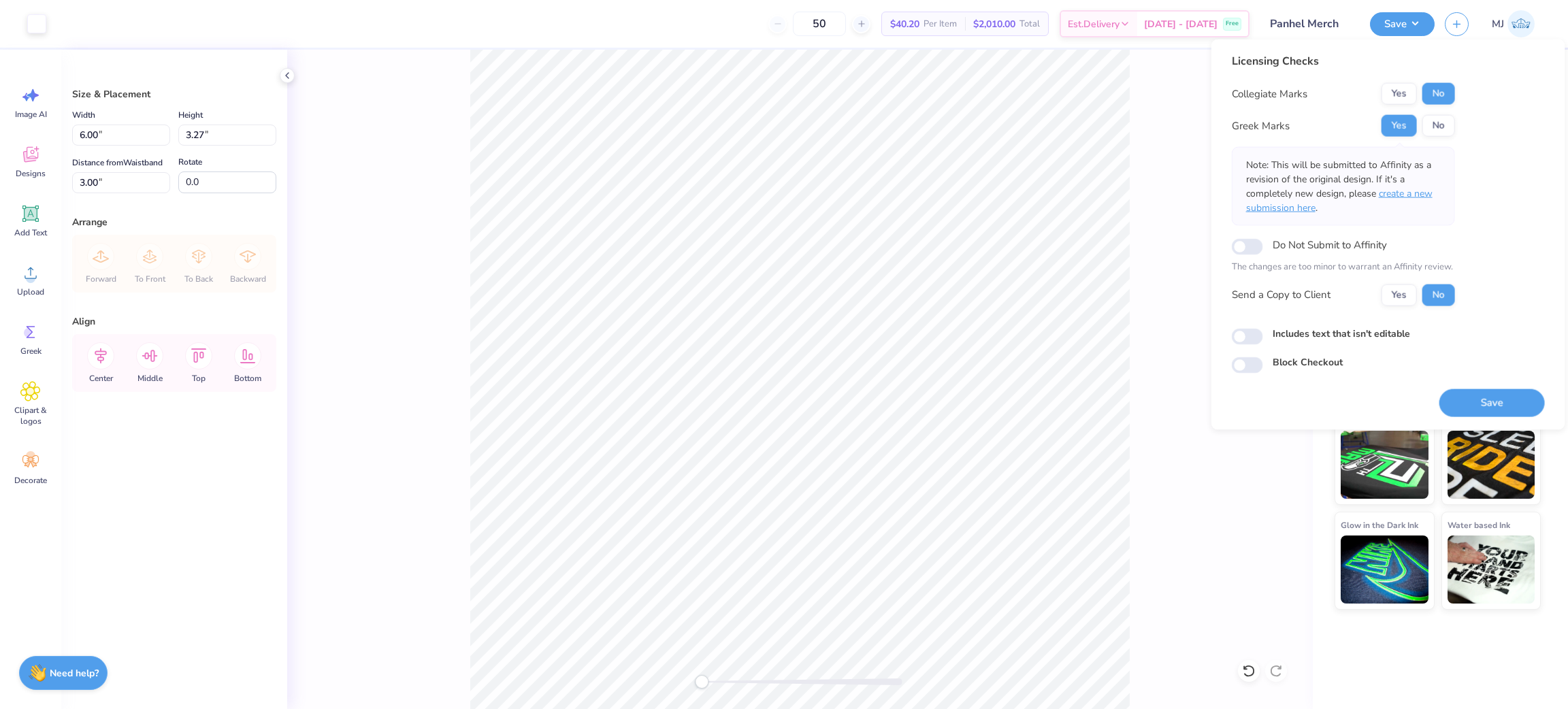
click at [1413, 188] on span "create a new submission here" at bounding box center [1339, 201] width 186 height 27
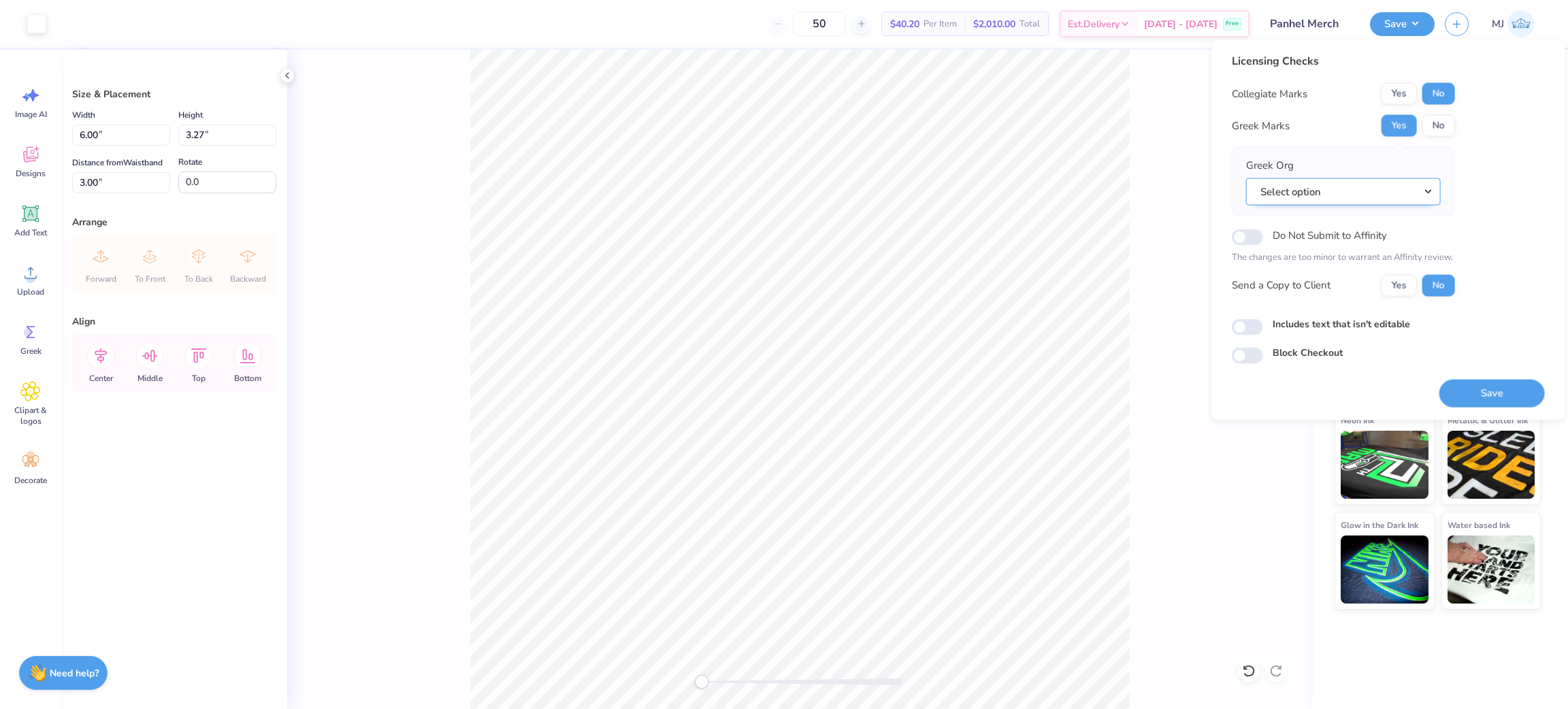
click at [1386, 188] on button "Select option" at bounding box center [1344, 191] width 195 height 28
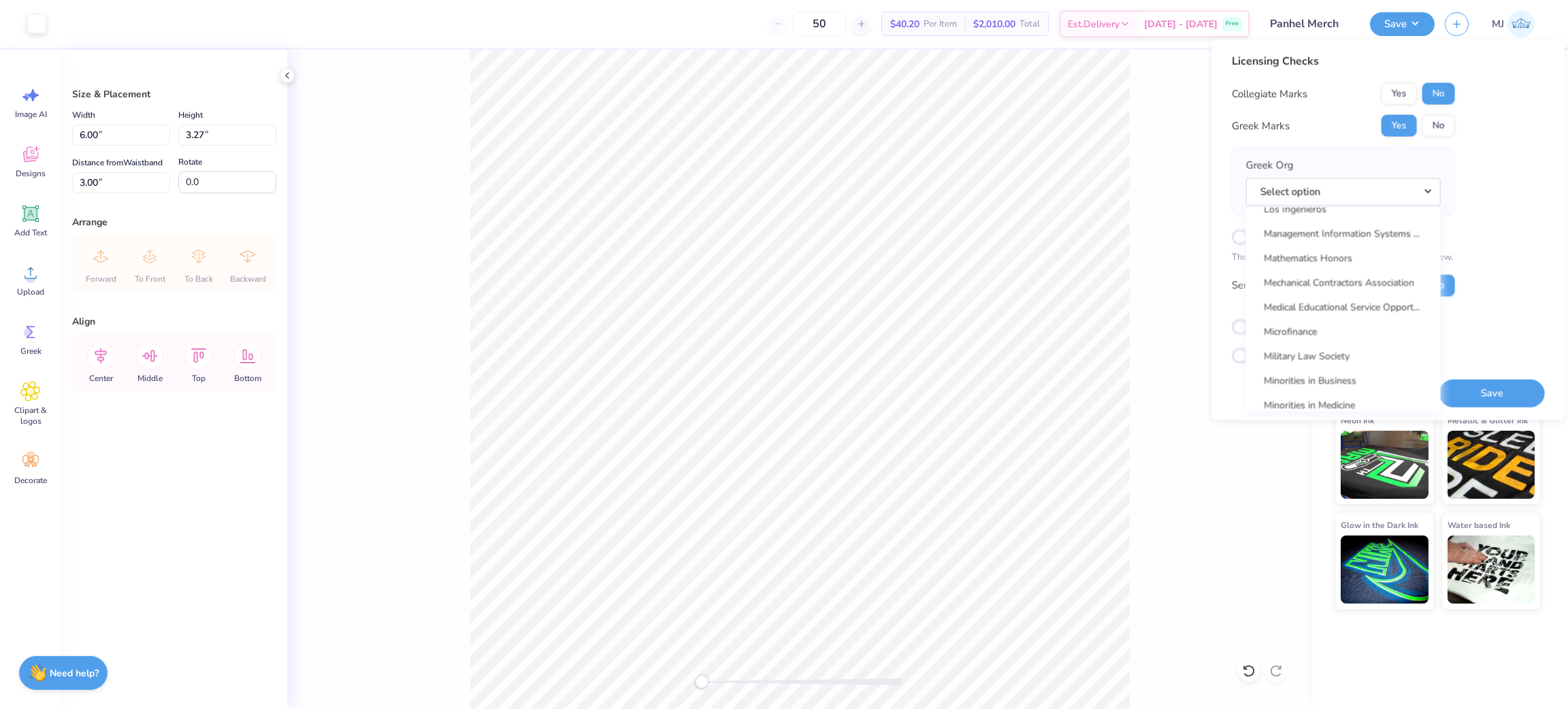
scroll to position [6319, 0]
click at [1378, 318] on link "National Panhellenic Conference" at bounding box center [1343, 323] width 184 height 22
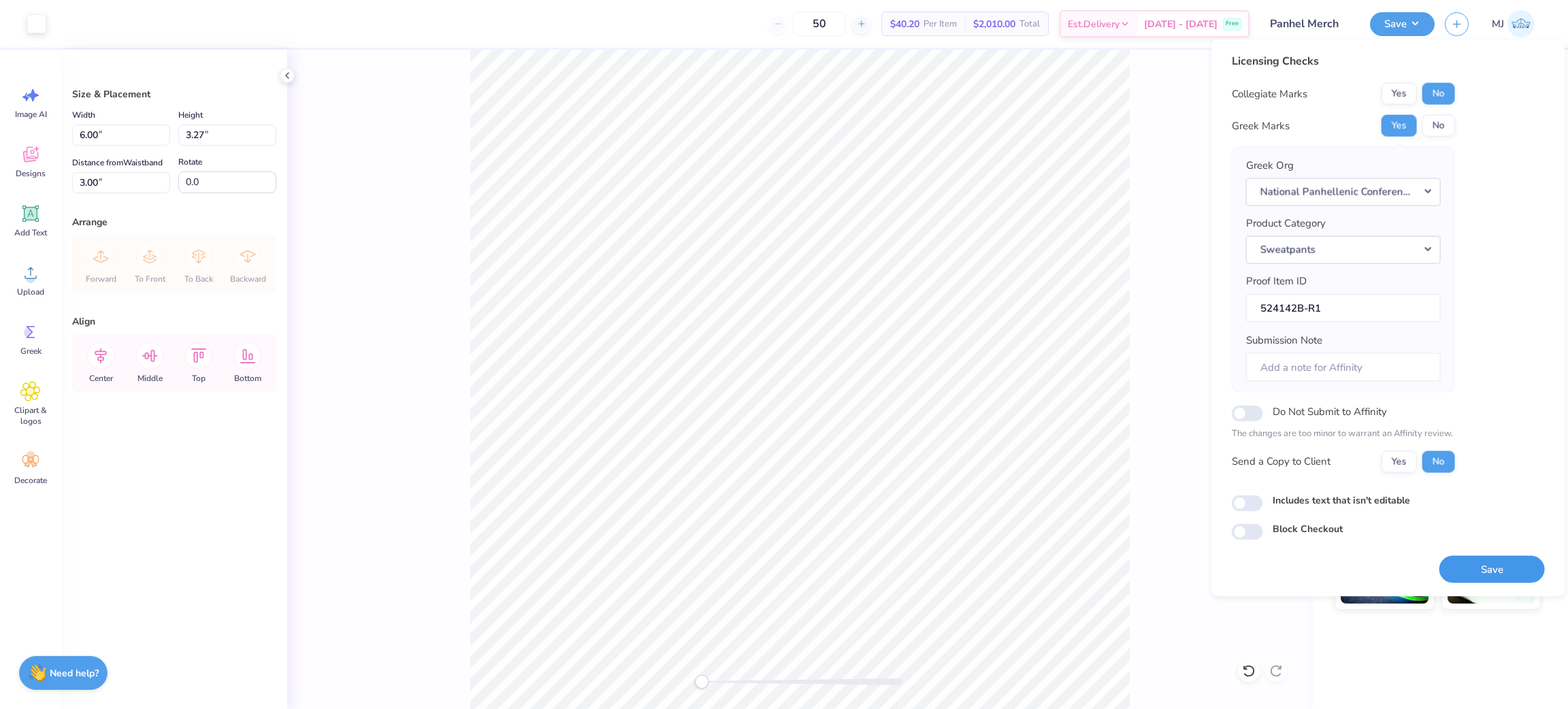
click at [1512, 572] on button "Save" at bounding box center [1492, 569] width 105 height 28
